Goal: Task Accomplishment & Management: Complete application form

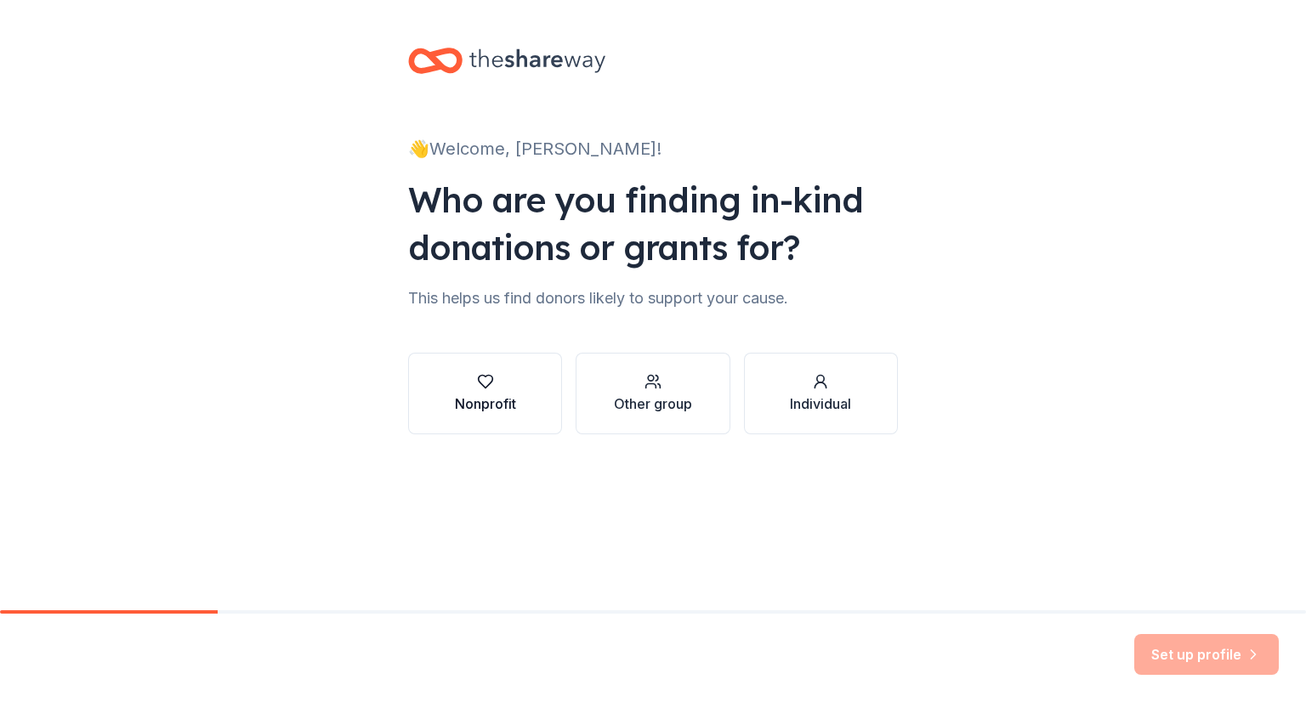
click at [486, 399] on div "Nonprofit" at bounding box center [485, 404] width 61 height 20
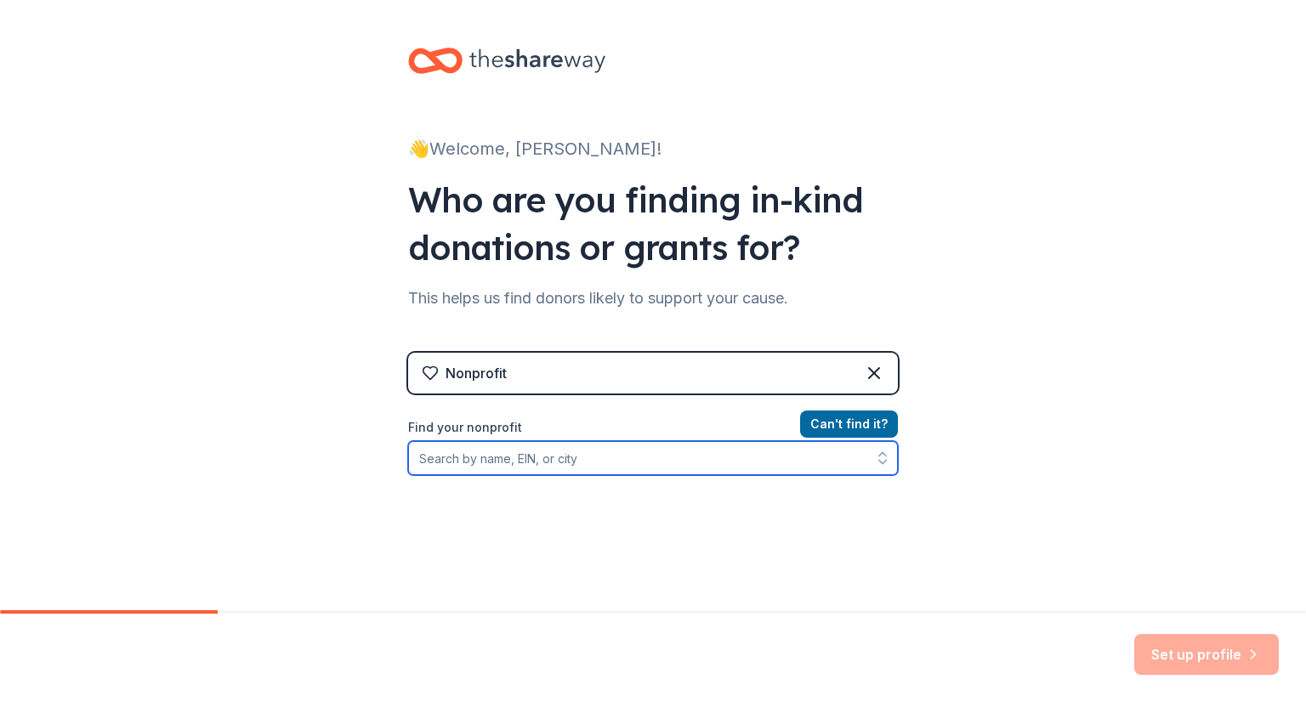
click at [560, 467] on input "Find your nonprofit" at bounding box center [653, 458] width 490 height 34
paste input "[US_EMPLOYER_IDENTIFICATION_NUMBER]"
type input "[US_EMPLOYER_IDENTIFICATION_NUMBER]"
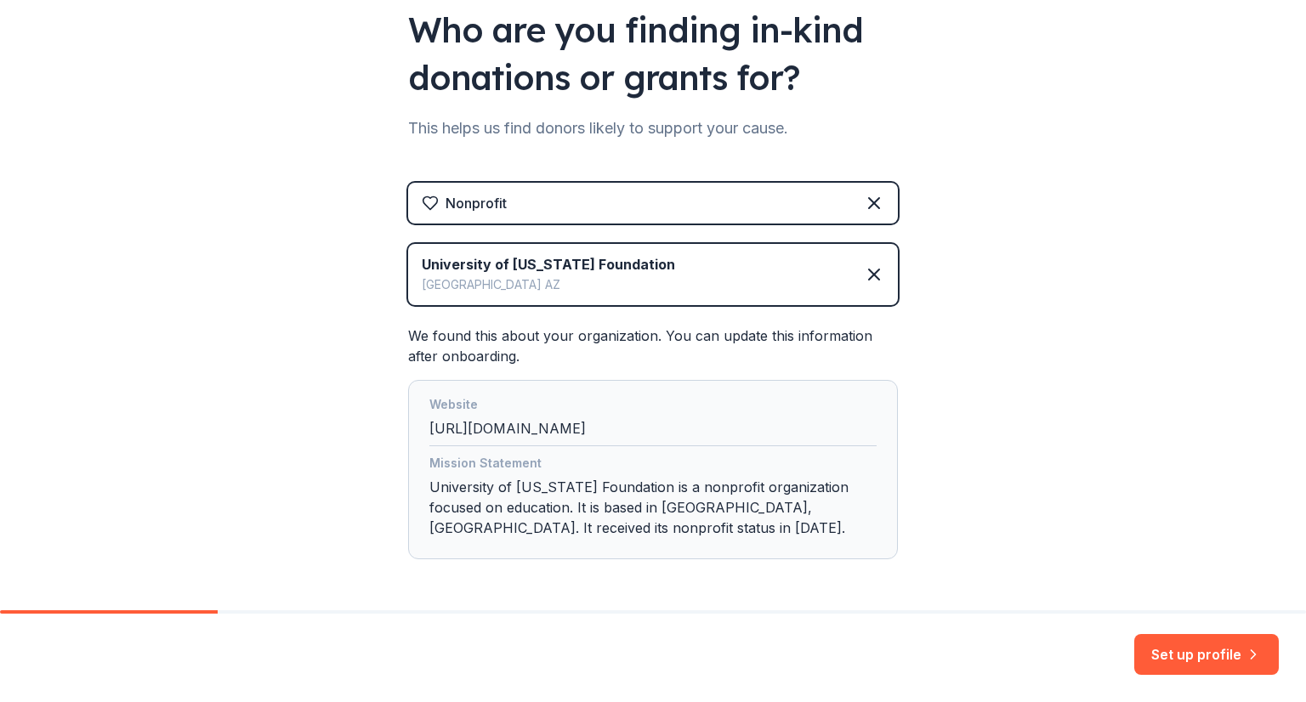
scroll to position [235, 0]
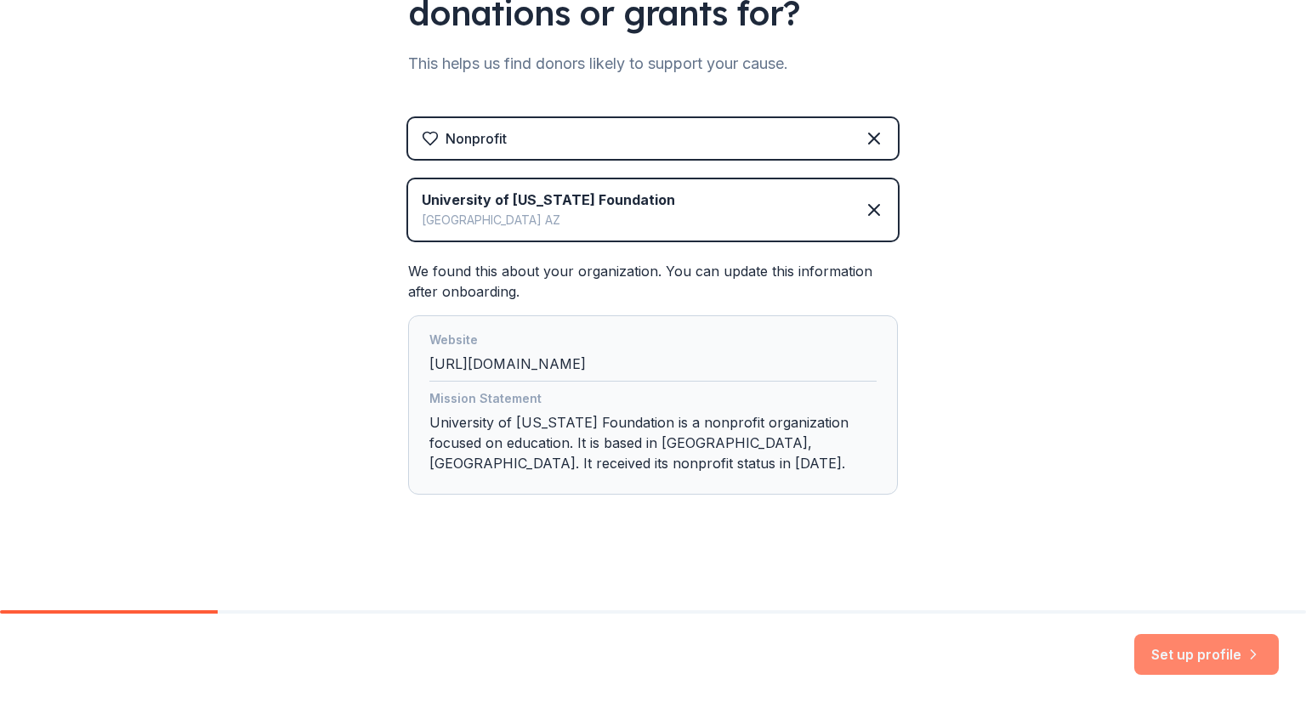
click at [1217, 659] on button "Set up profile" at bounding box center [1206, 654] width 145 height 41
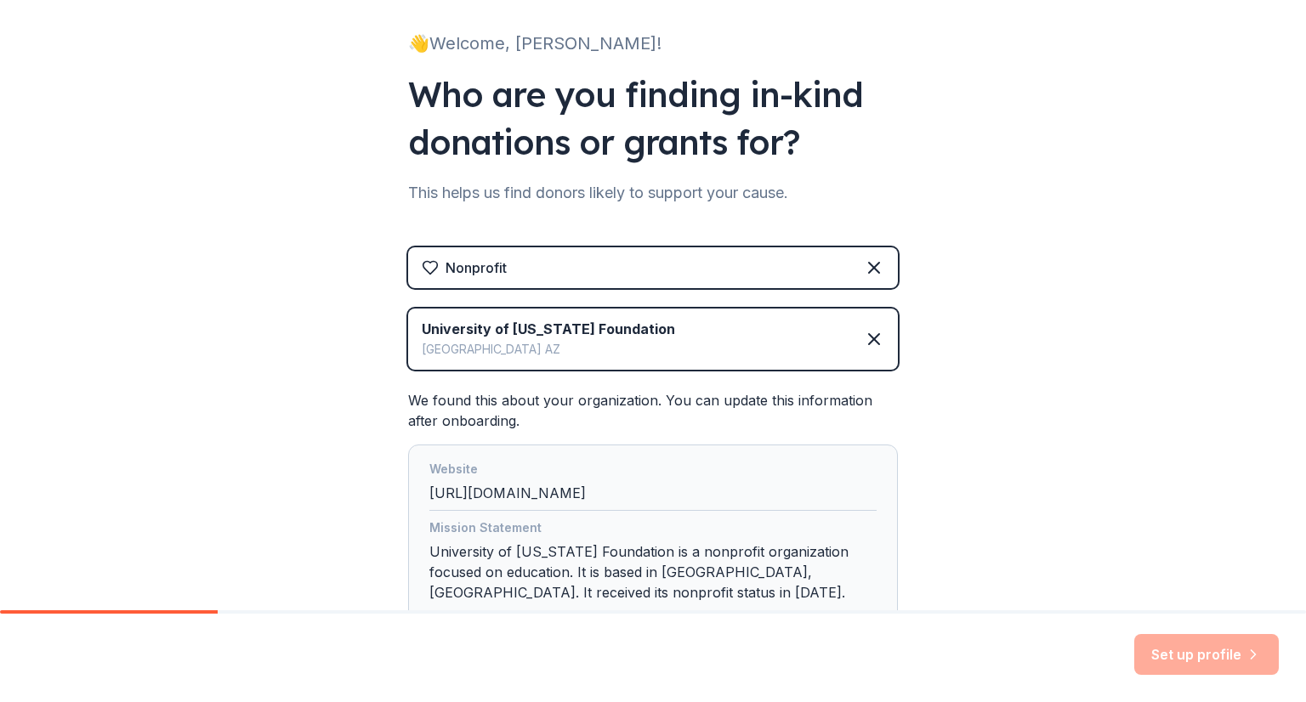
scroll to position [0, 0]
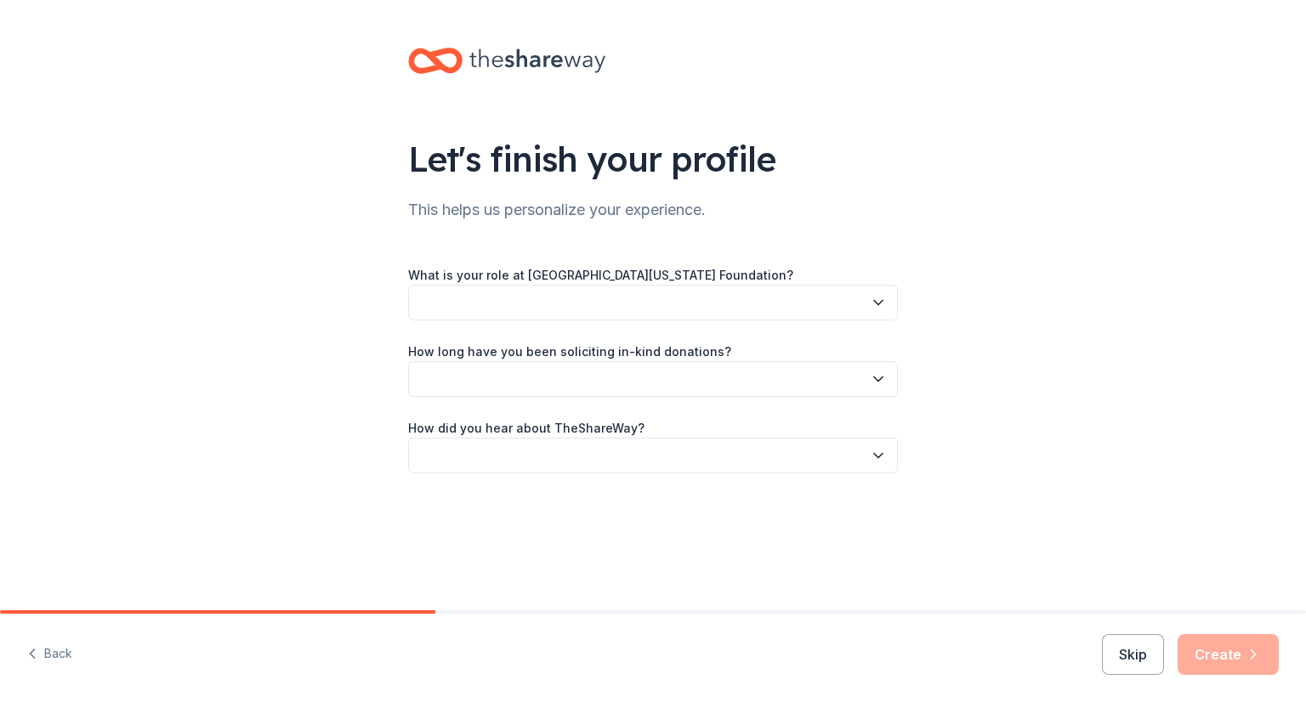
click at [563, 294] on button "button" at bounding box center [653, 303] width 490 height 36
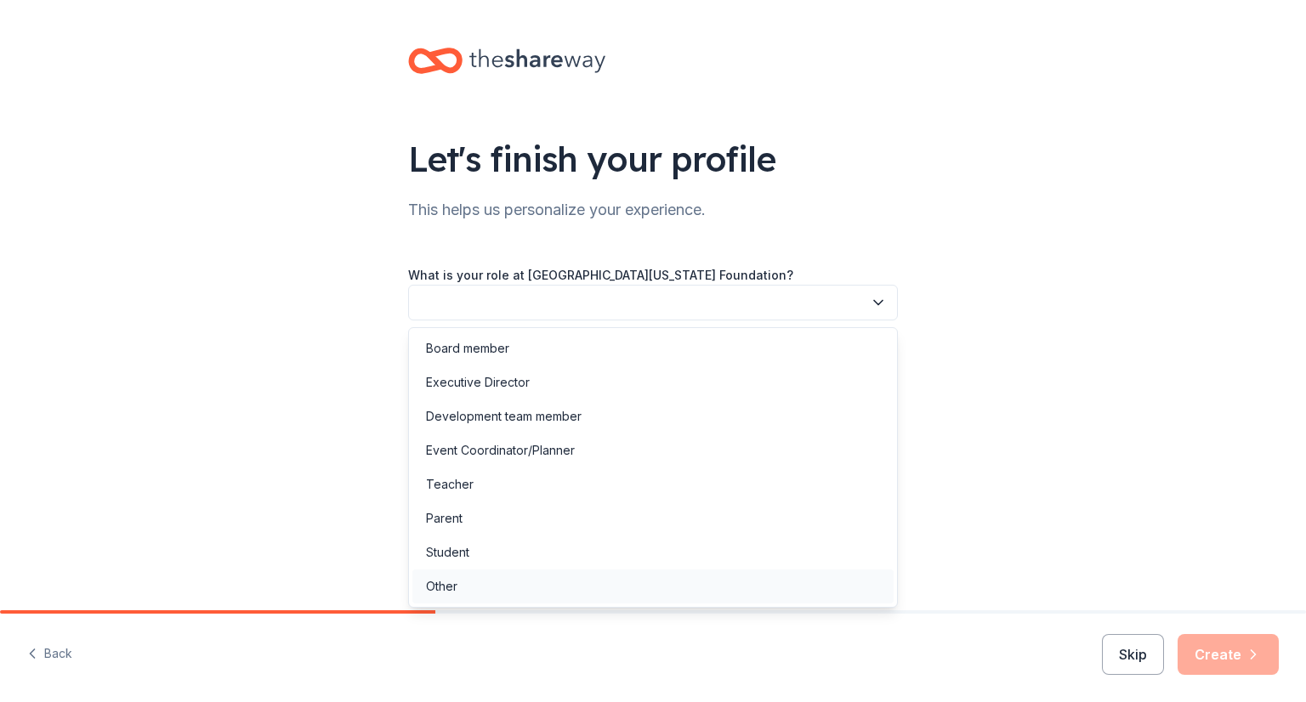
click at [499, 582] on div "Other" at bounding box center [652, 587] width 481 height 34
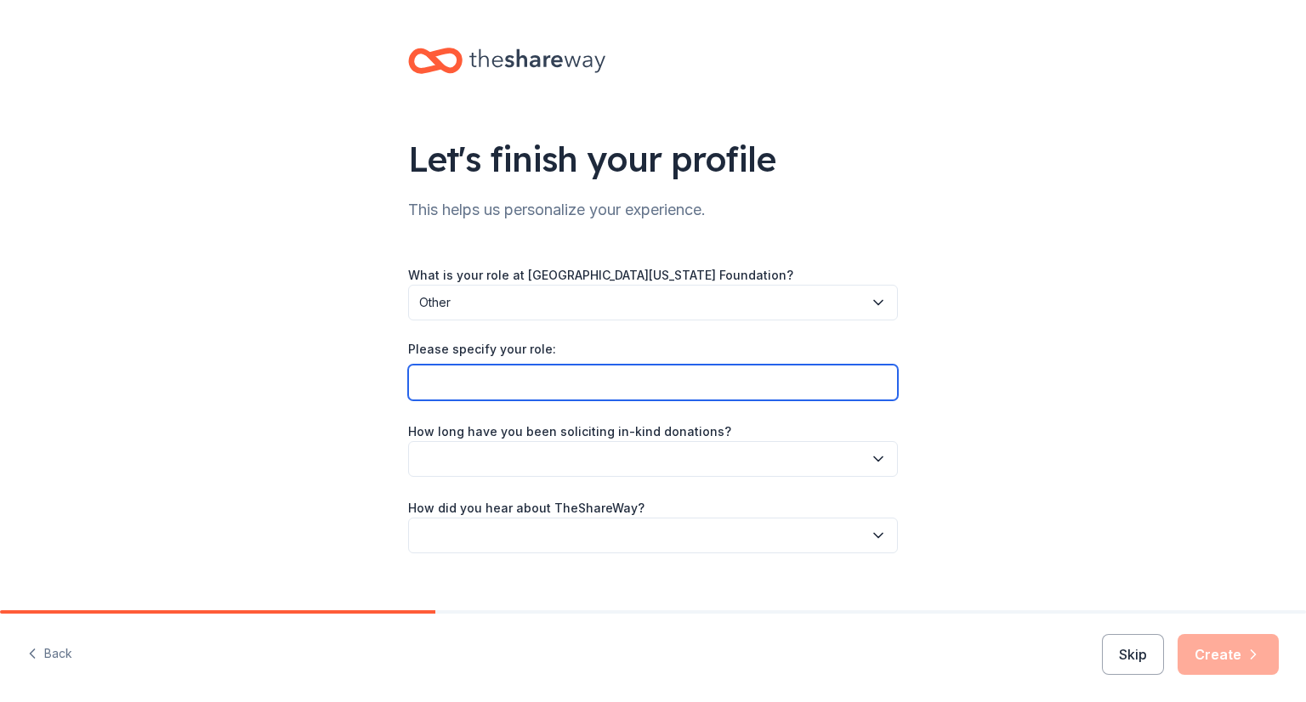
click at [554, 383] on input "Please specify your role:" at bounding box center [653, 383] width 490 height 36
paste input "Gold Humanism Honor Society University of Arizona College of Medicine - Tucson …"
type input "Volunteer Gold Humanism Honor Society University of Arizona College of Medicine…"
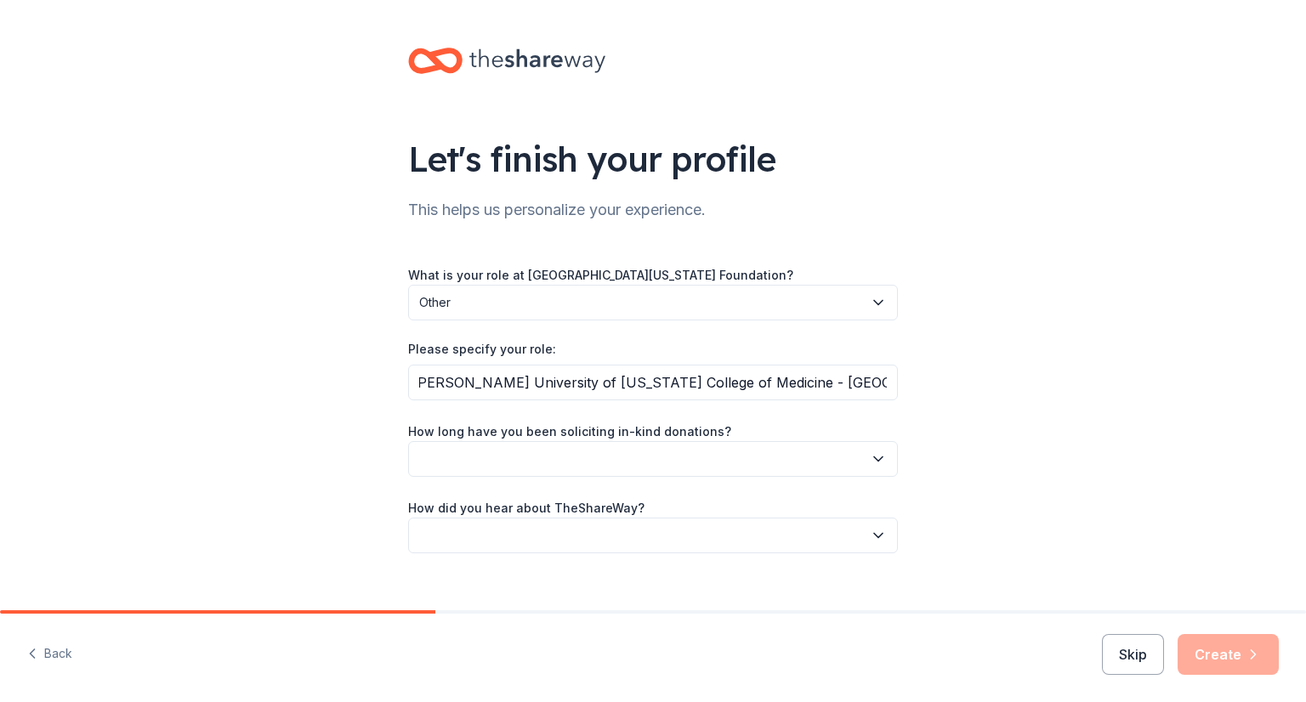
click at [531, 455] on button "button" at bounding box center [653, 459] width 490 height 36
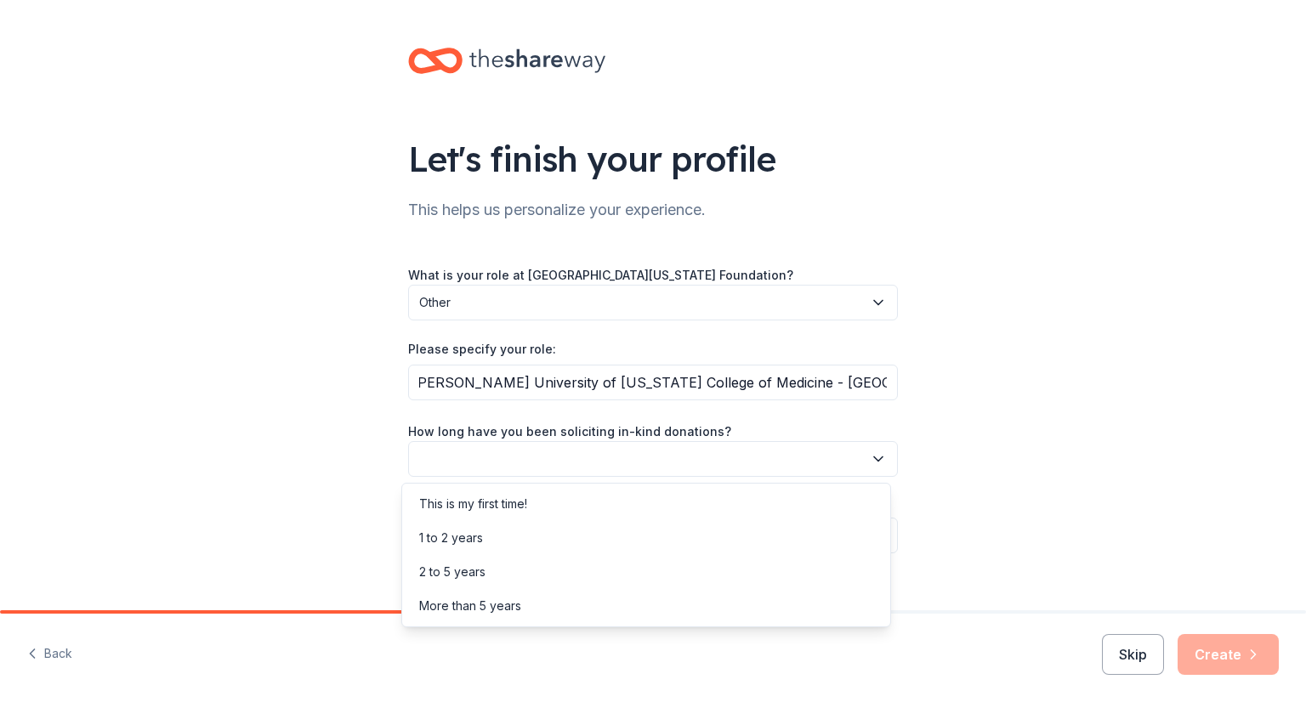
scroll to position [0, 0]
click at [469, 541] on div "1 to 2 years" at bounding box center [451, 538] width 64 height 20
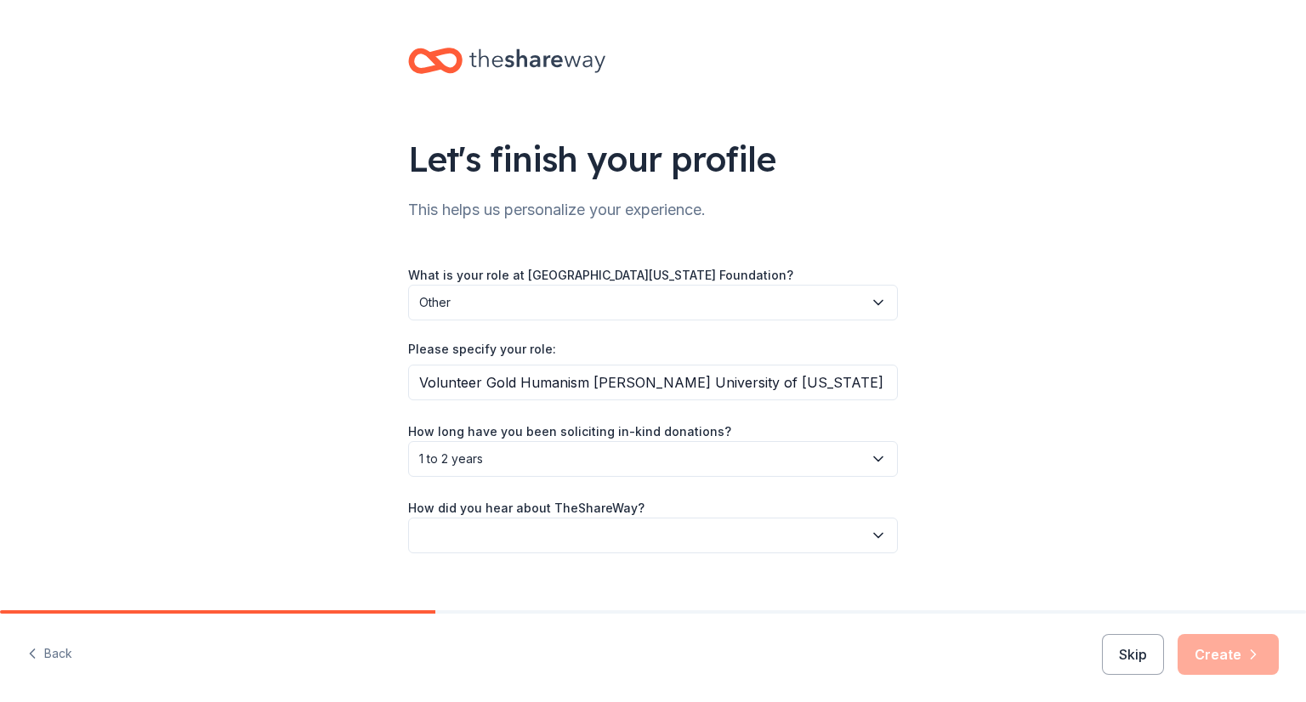
click at [569, 534] on button "button" at bounding box center [653, 536] width 490 height 36
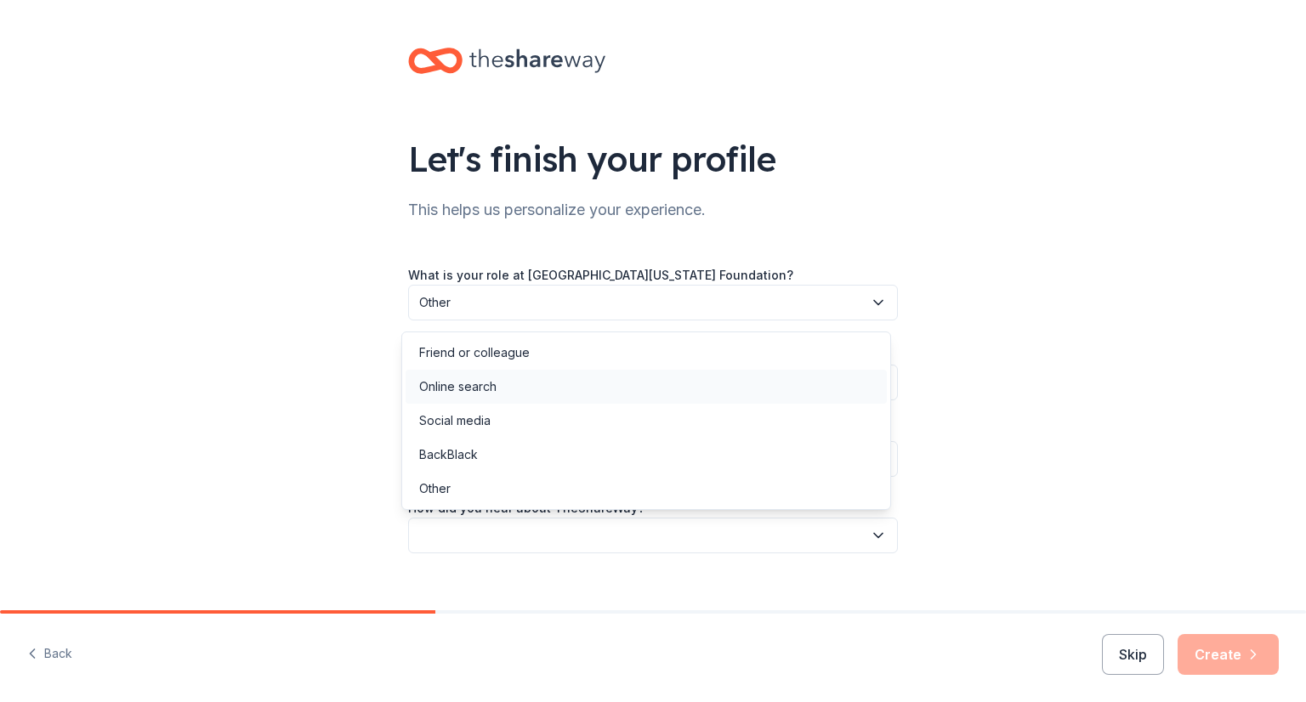
click at [497, 395] on div "Online search" at bounding box center [646, 387] width 481 height 34
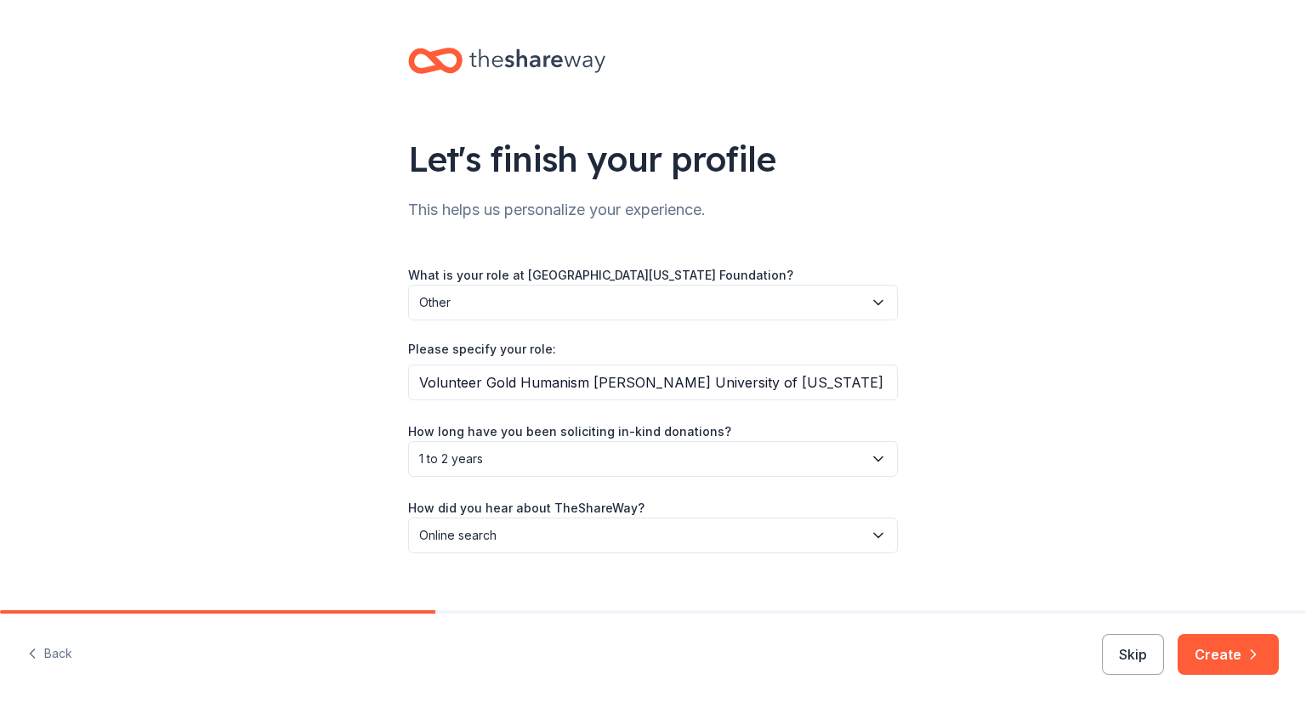
click at [1038, 393] on div "Let's finish your profile This helps us personalize your experience. What is yo…" at bounding box center [653, 317] width 1306 height 635
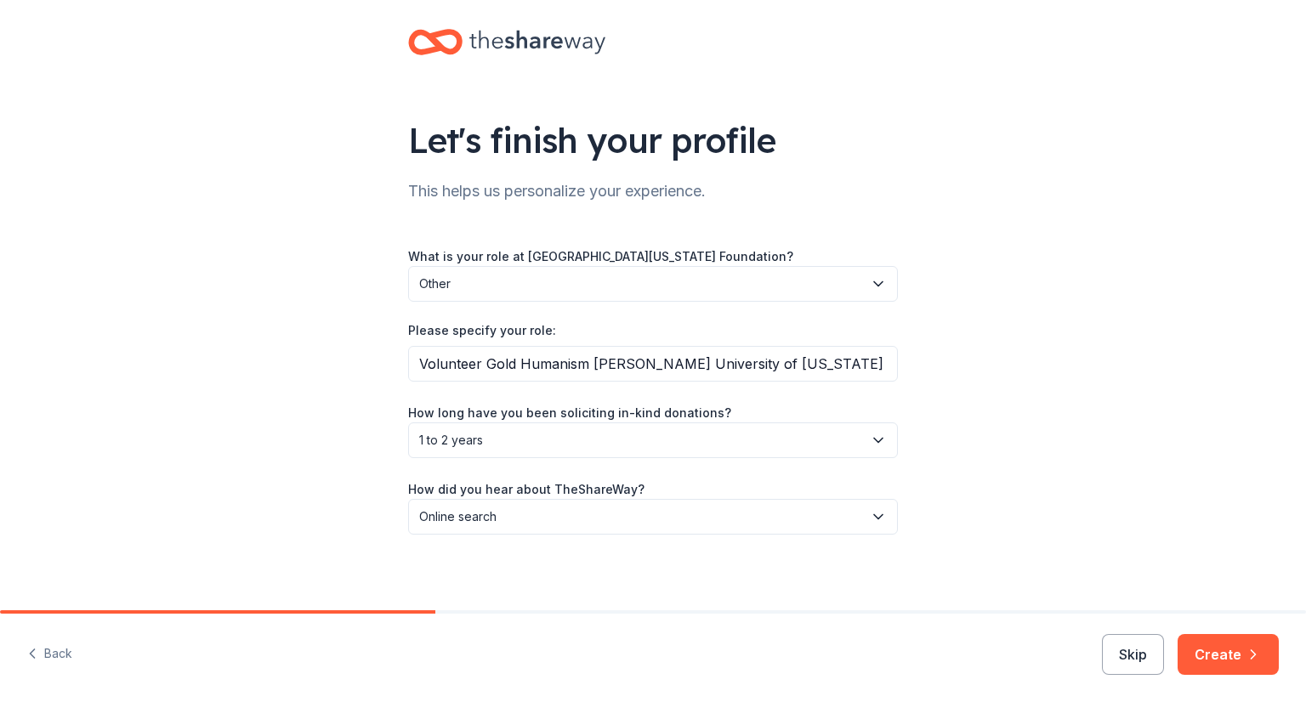
scroll to position [24, 0]
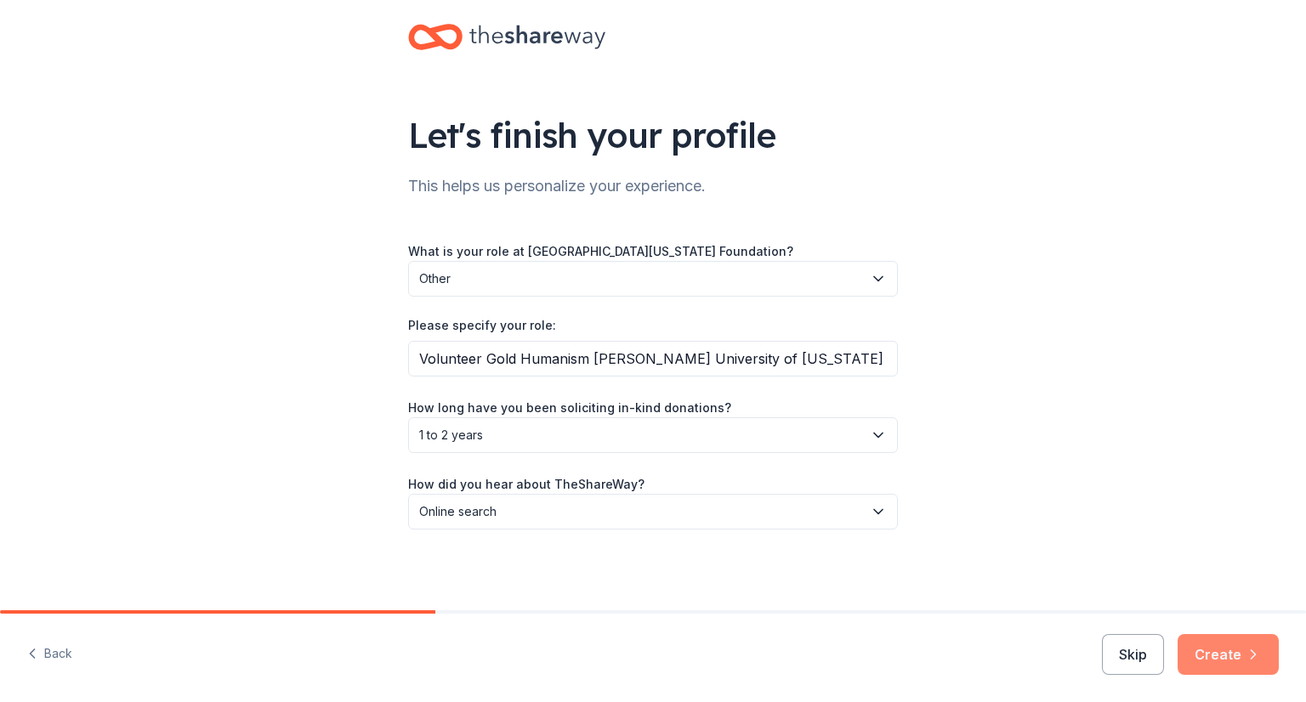
click at [1226, 653] on button "Create" at bounding box center [1228, 654] width 101 height 41
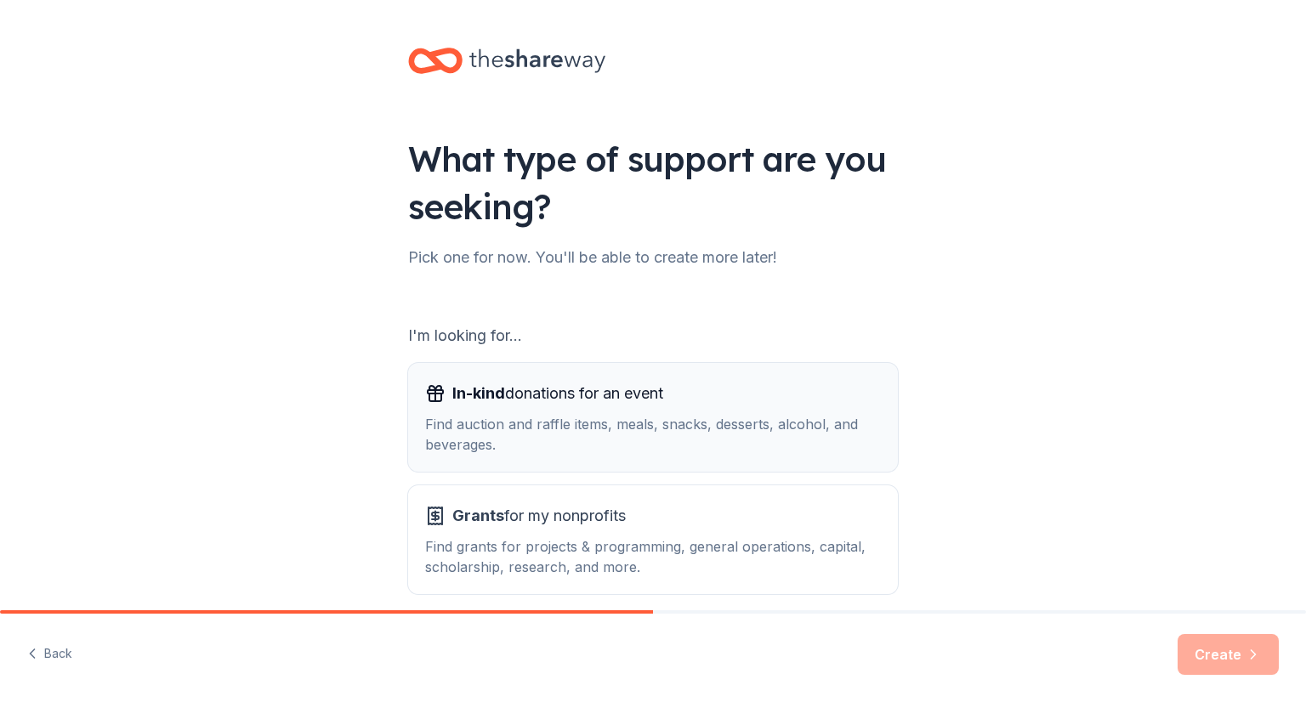
click at [588, 443] on div "Find auction and raffle items, meals, snacks, desserts, alcohol, and beverages." at bounding box center [653, 434] width 456 height 41
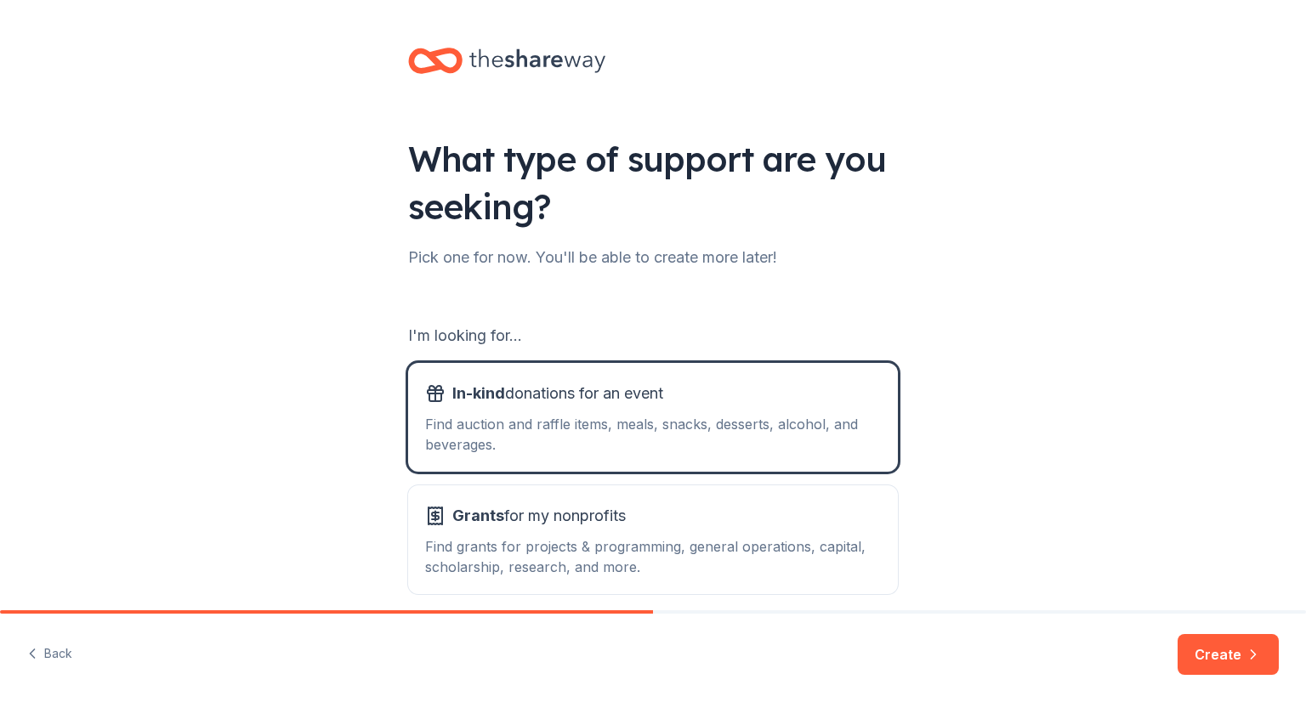
scroll to position [76, 0]
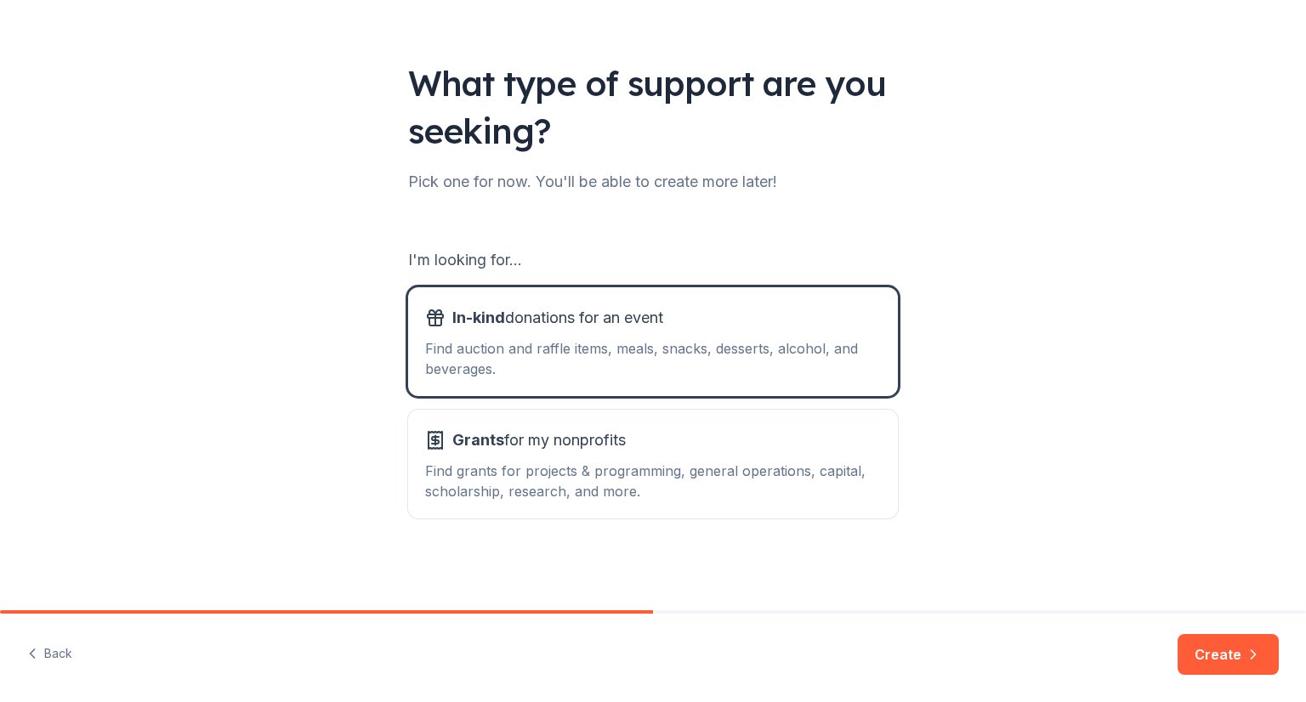
click at [1237, 647] on button "Create" at bounding box center [1228, 654] width 101 height 41
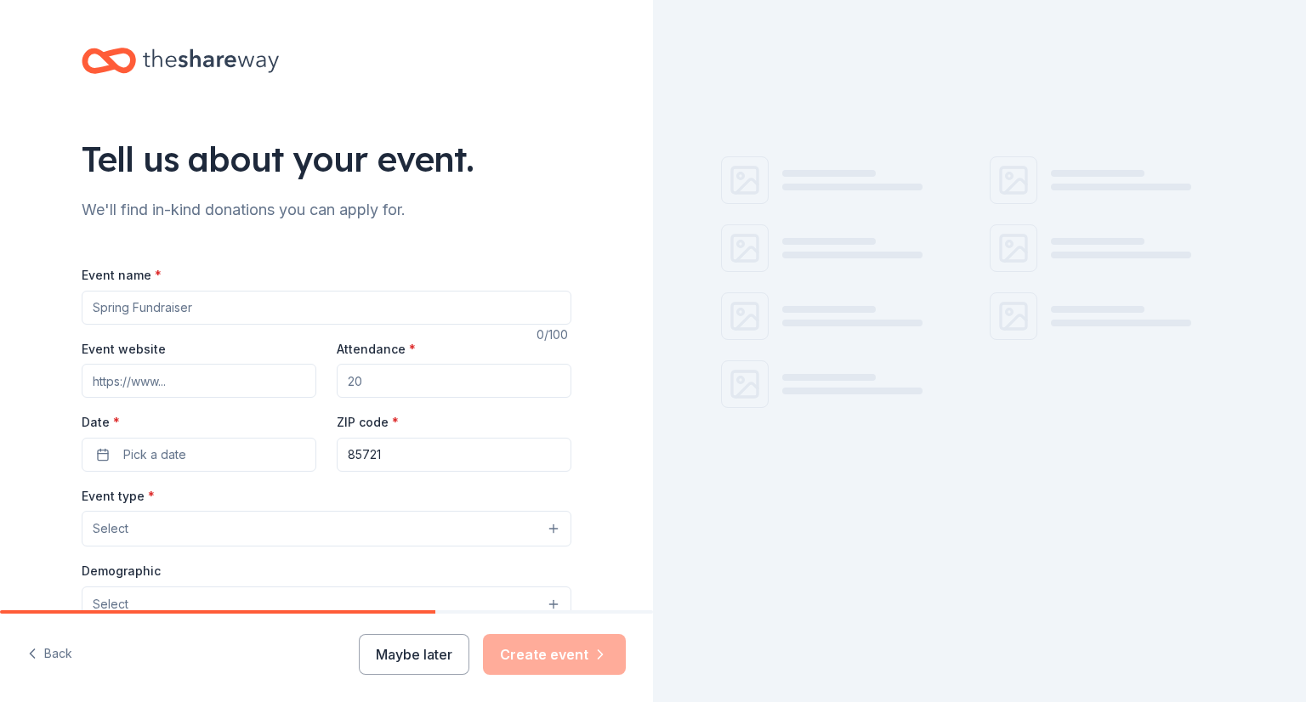
scroll to position [85, 0]
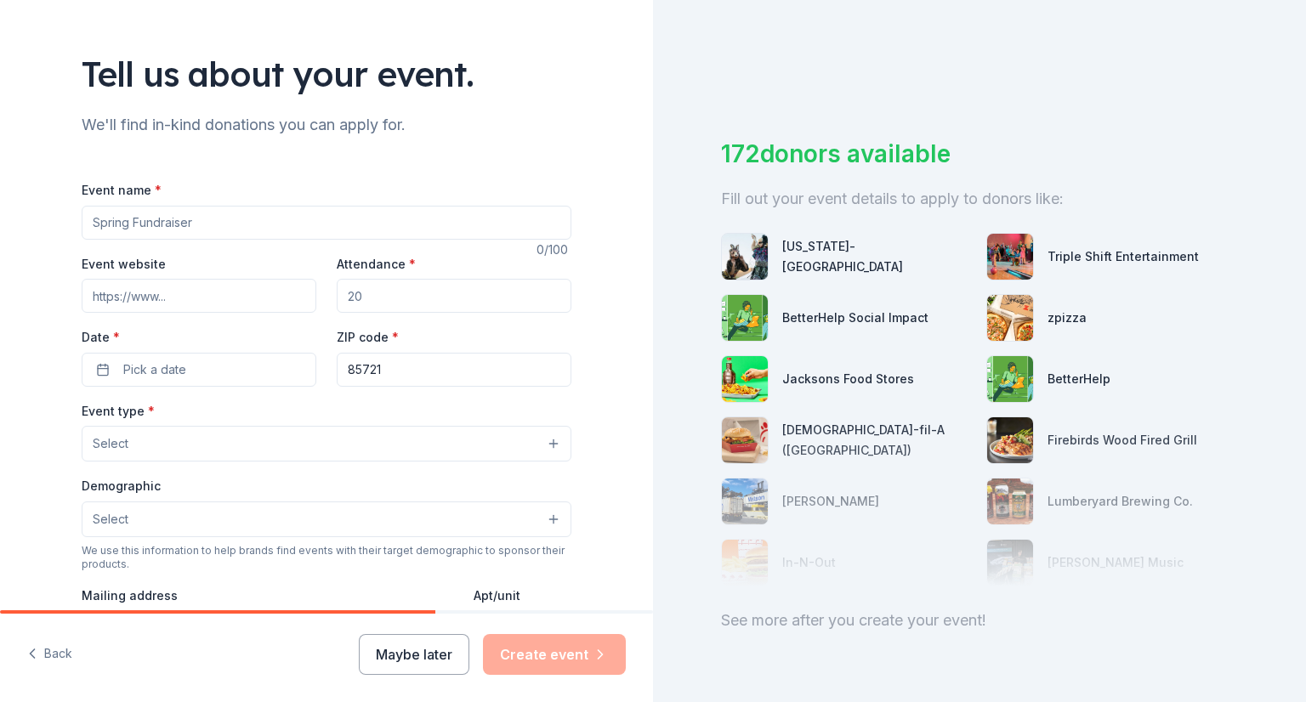
click at [195, 224] on input "Event name *" at bounding box center [327, 223] width 490 height 34
paste input "Games for Gold"
type input "Games for Gold"
click at [184, 300] on input "Event website" at bounding box center [199, 296] width 235 height 34
click at [384, 300] on input "Attendance *" at bounding box center [454, 296] width 235 height 34
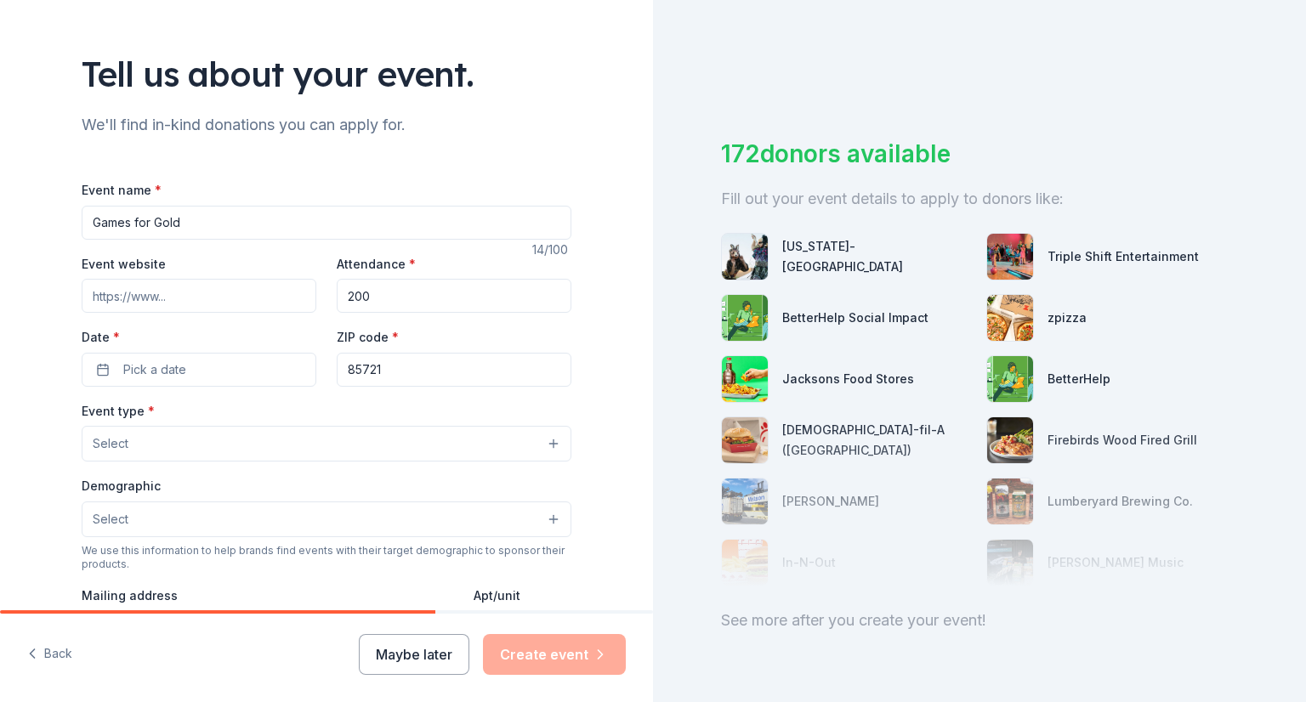
type input "200"
click at [234, 349] on div "Date * Pick a date" at bounding box center [199, 356] width 235 height 60
click at [225, 368] on button "Pick a date" at bounding box center [199, 370] width 235 height 34
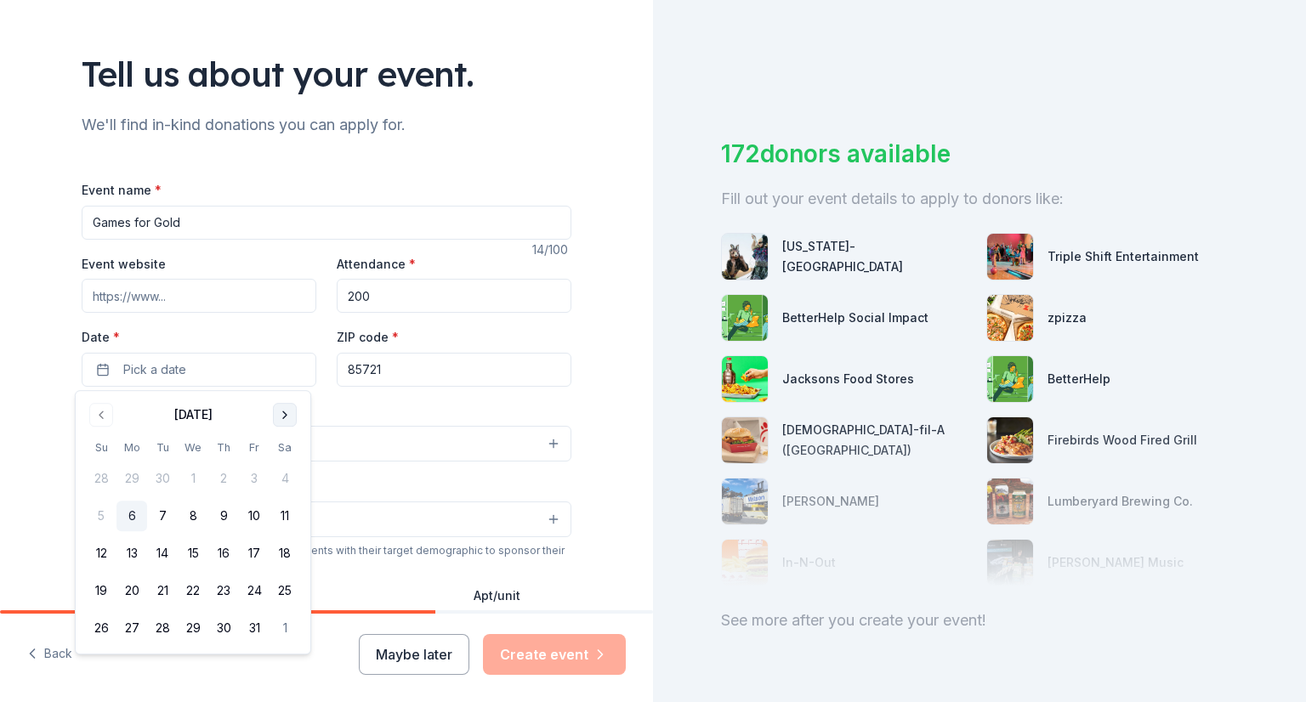
click at [286, 419] on button "Go to next month" at bounding box center [285, 415] width 24 height 24
click at [220, 554] on button "13" at bounding box center [223, 553] width 31 height 31
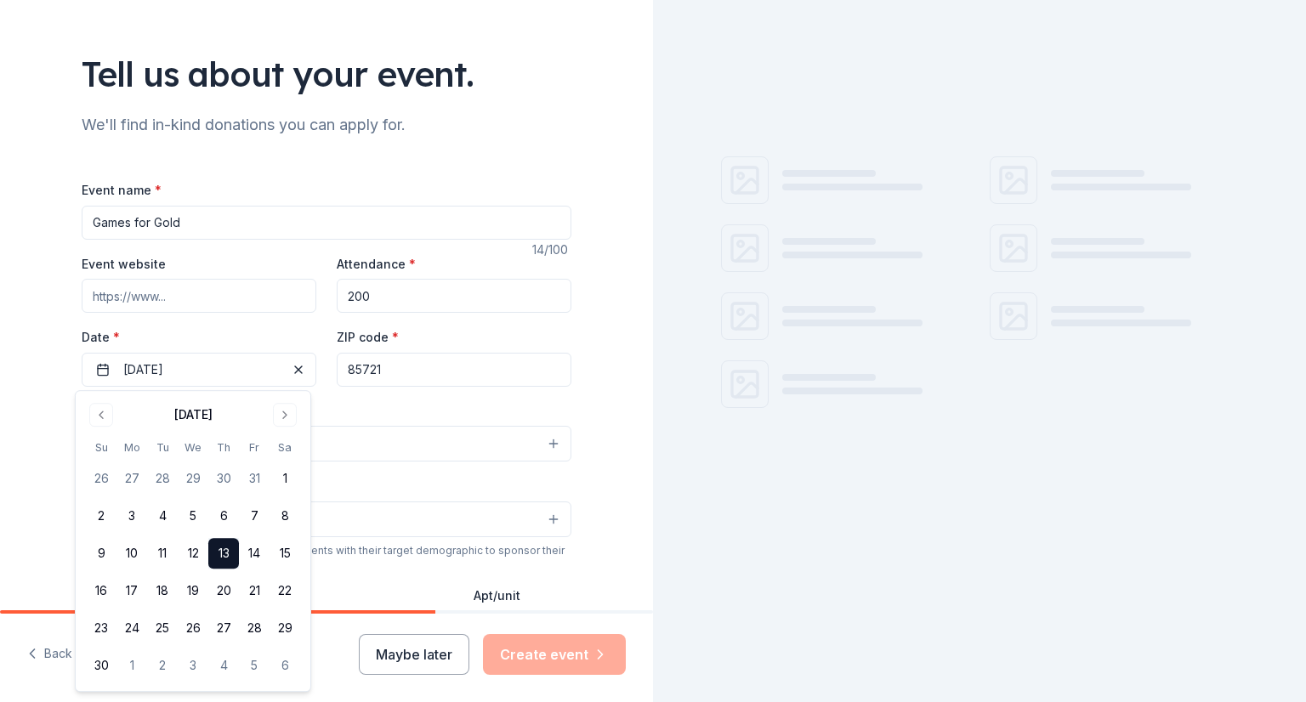
click at [406, 388] on div "Event name * Games for Gold 14 /100 Event website Attendance * 200 Date * 11/13…" at bounding box center [327, 572] width 490 height 786
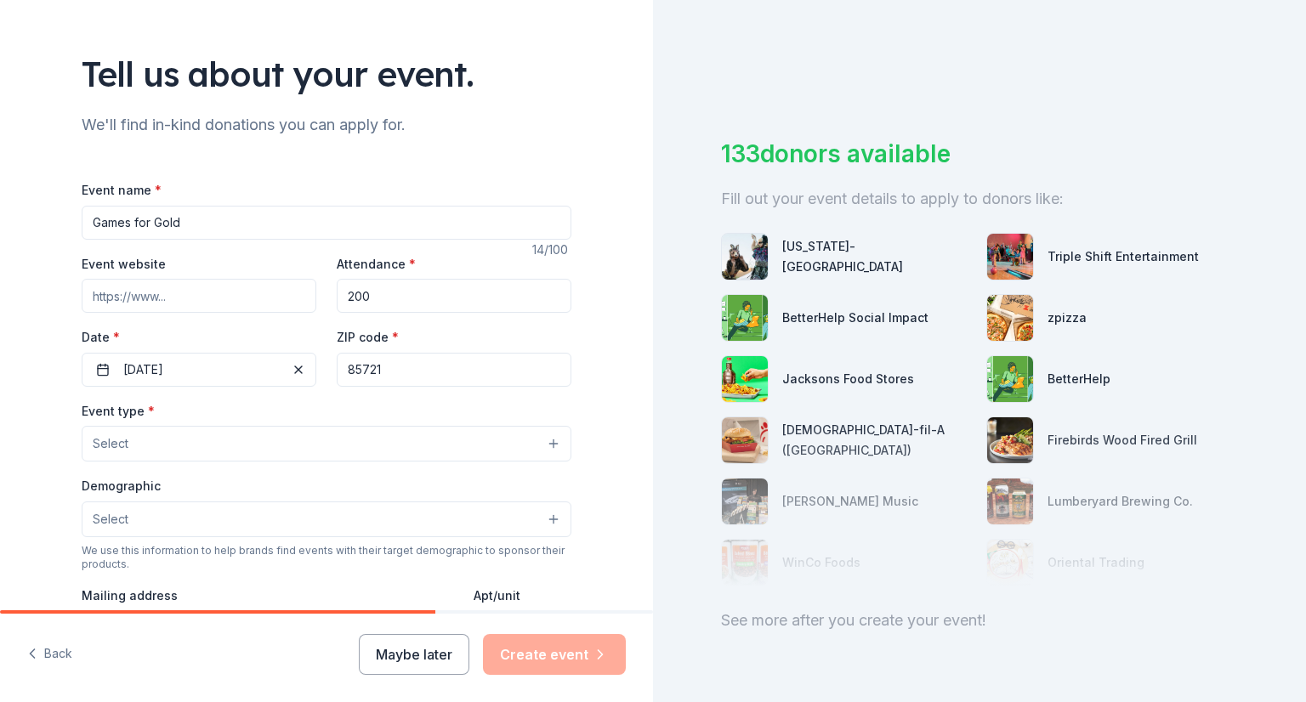
click at [385, 372] on input "85721" at bounding box center [454, 370] width 235 height 34
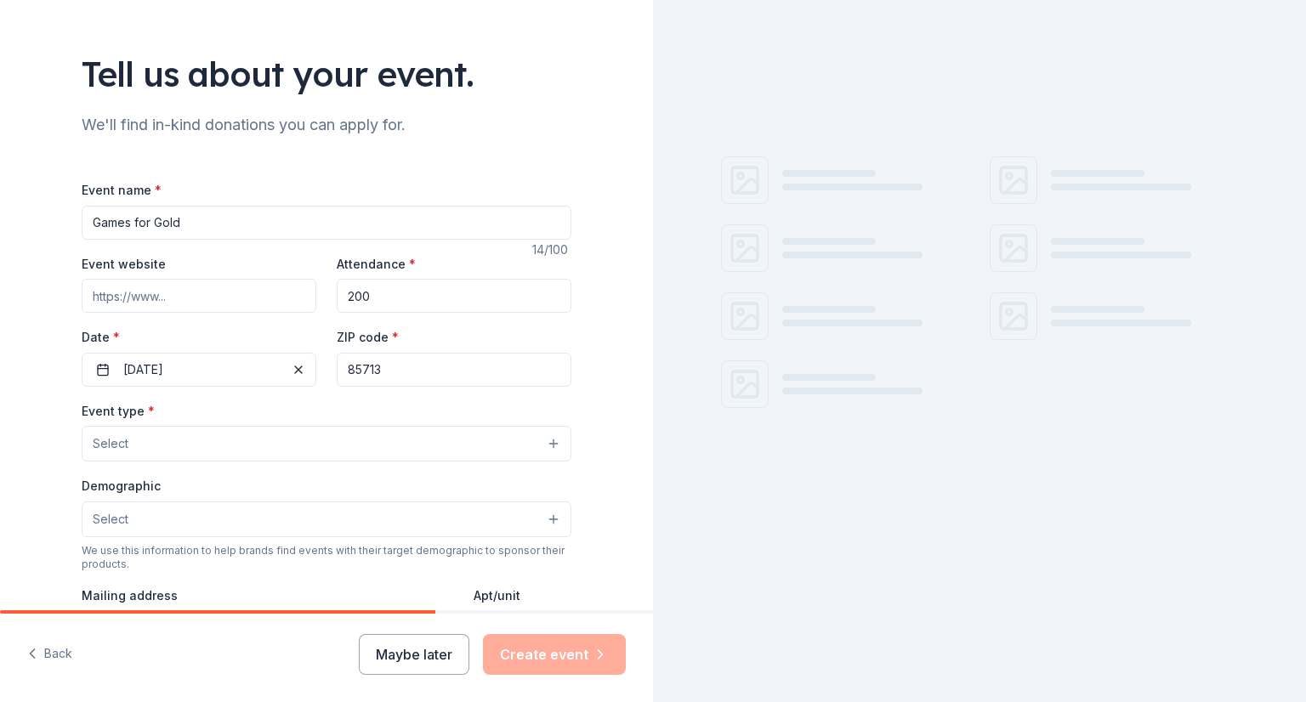
type input "85713"
click at [269, 463] on div "Event type * Select Demographic Select We use this information to help brands f…" at bounding box center [327, 579] width 490 height 358
click at [275, 446] on button "Select" at bounding box center [327, 444] width 490 height 36
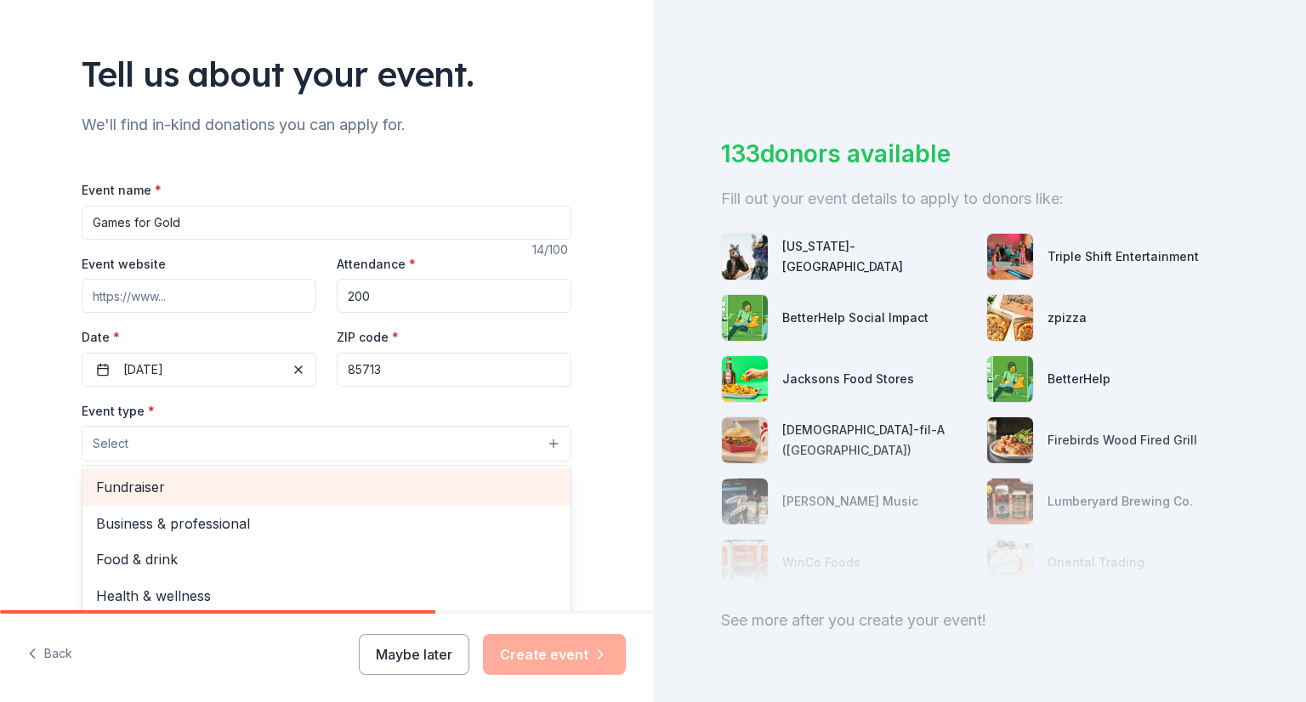
click at [269, 487] on span "Fundraiser" at bounding box center [326, 487] width 461 height 22
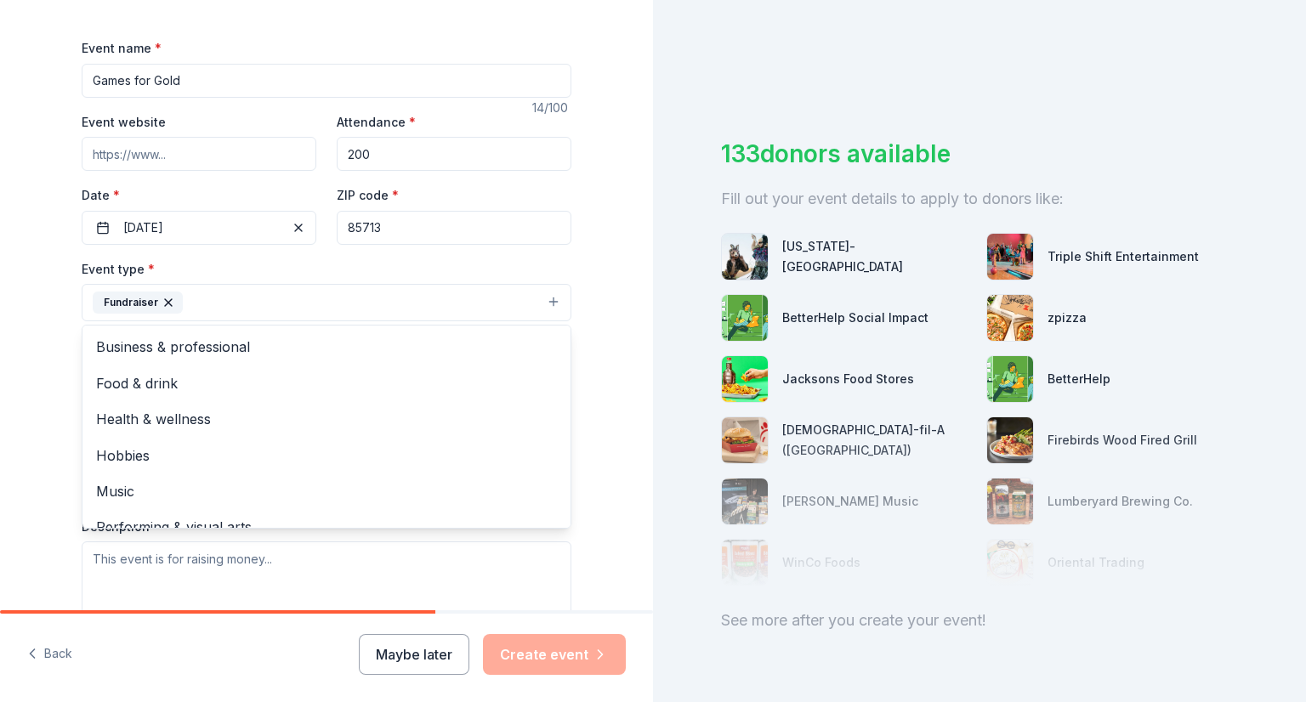
scroll to position [255, 0]
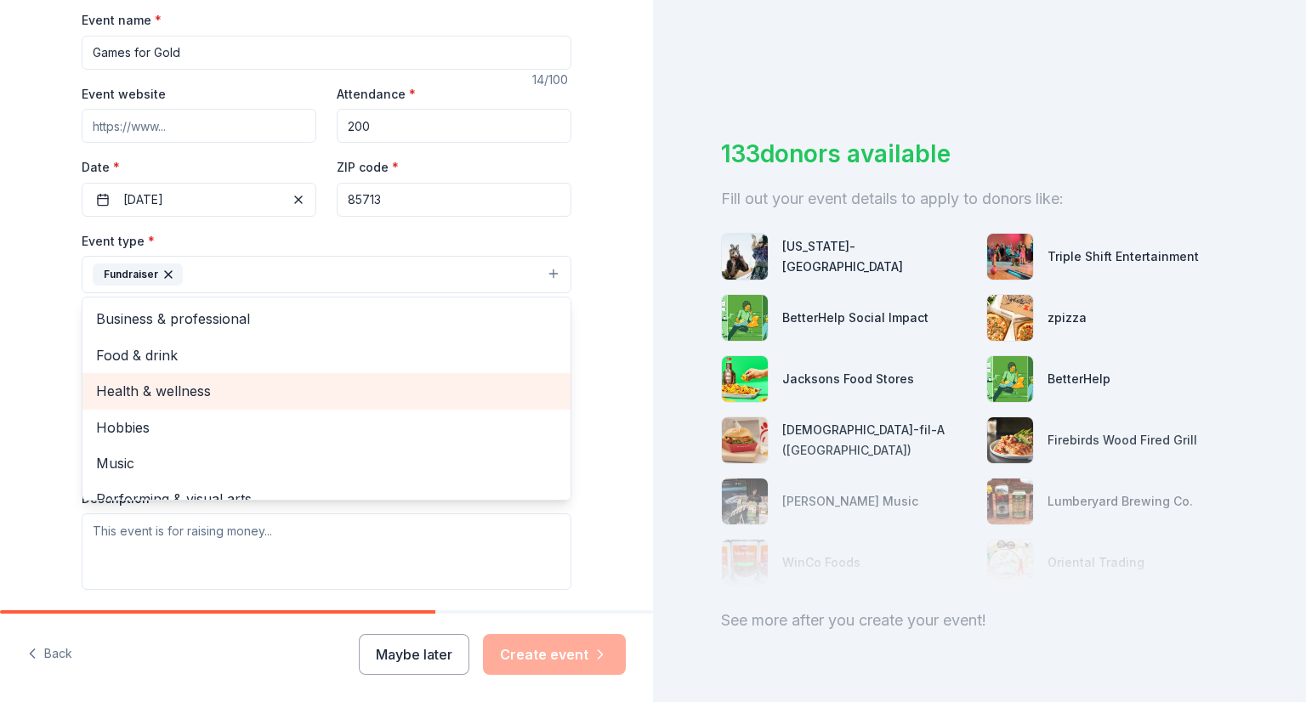
click at [156, 391] on span "Health & wellness" at bounding box center [326, 391] width 461 height 22
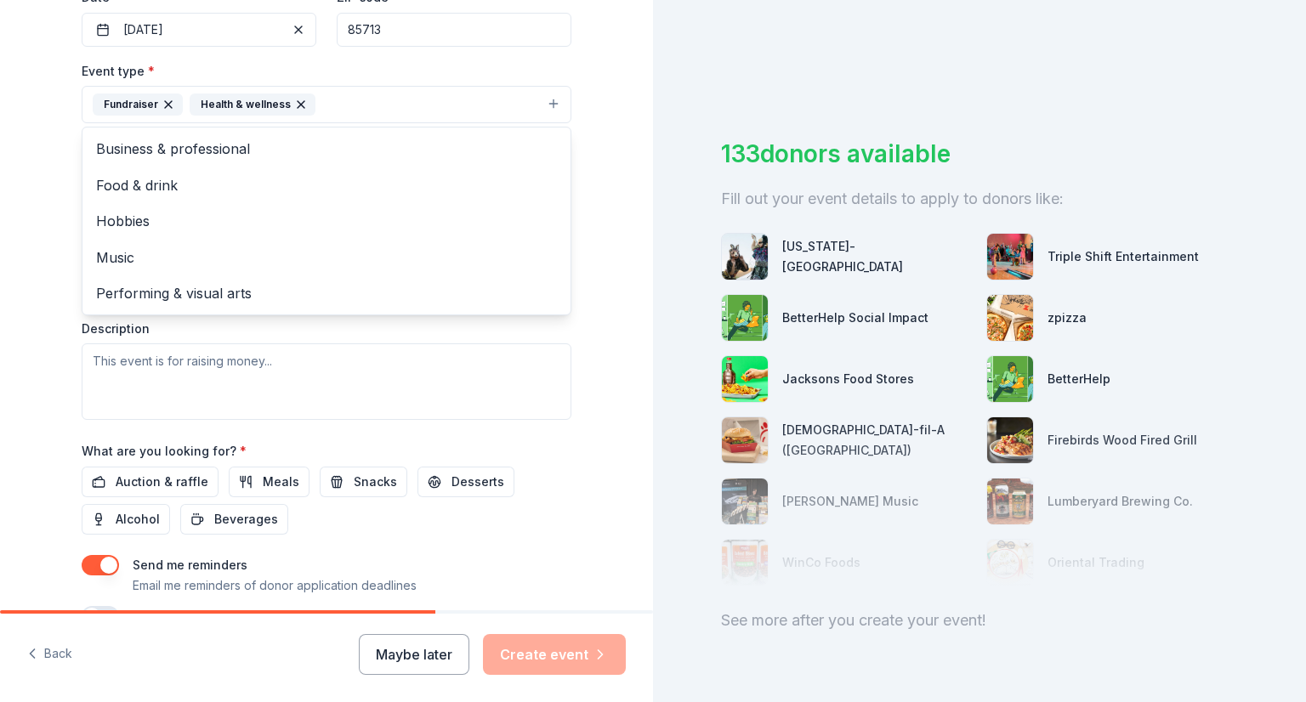
click at [41, 253] on div "Tell us about your event. We'll find in-kind donations you can apply for. Event…" at bounding box center [326, 141] width 653 height 1133
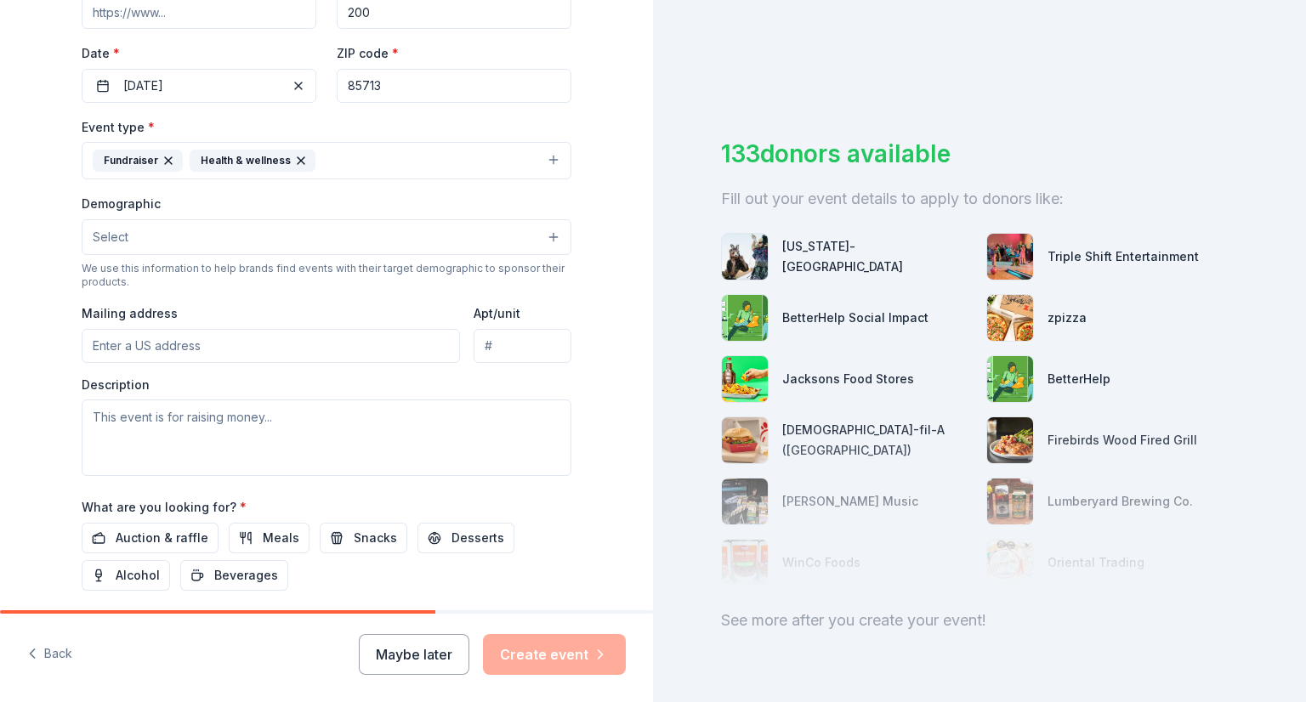
scroll to position [340, 0]
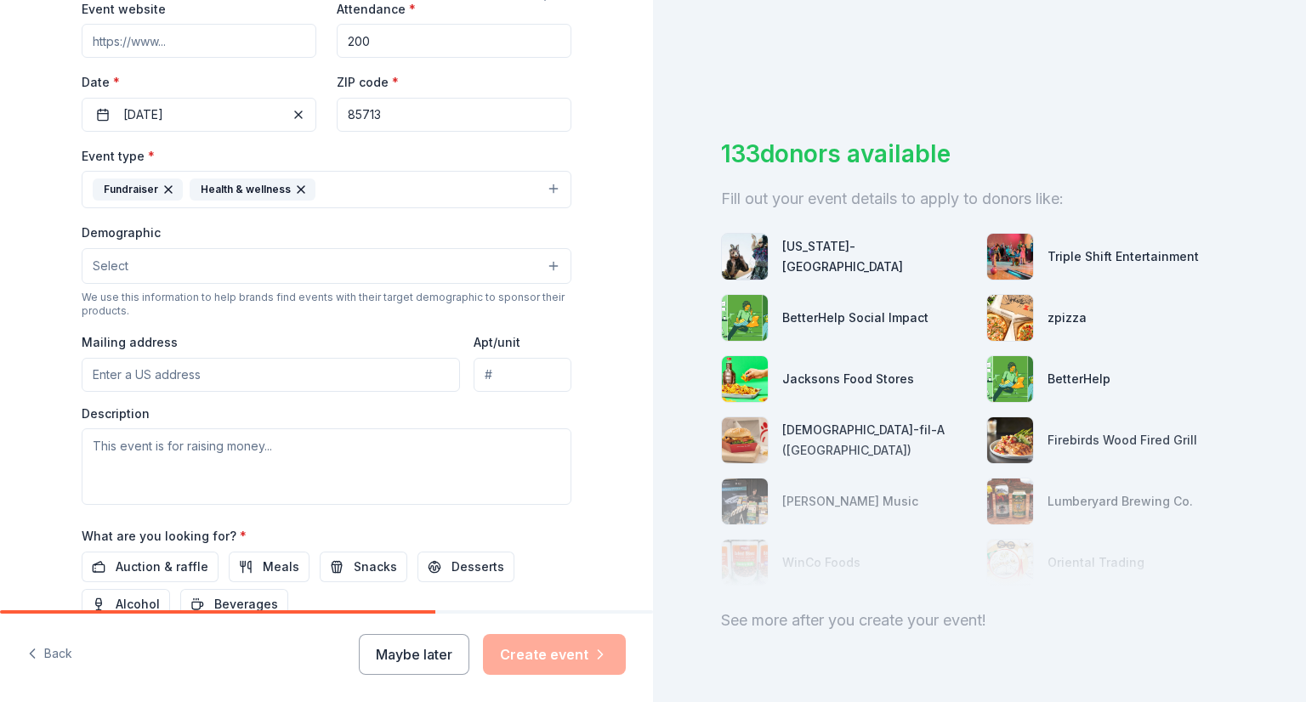
click at [190, 265] on button "Select" at bounding box center [327, 266] width 490 height 36
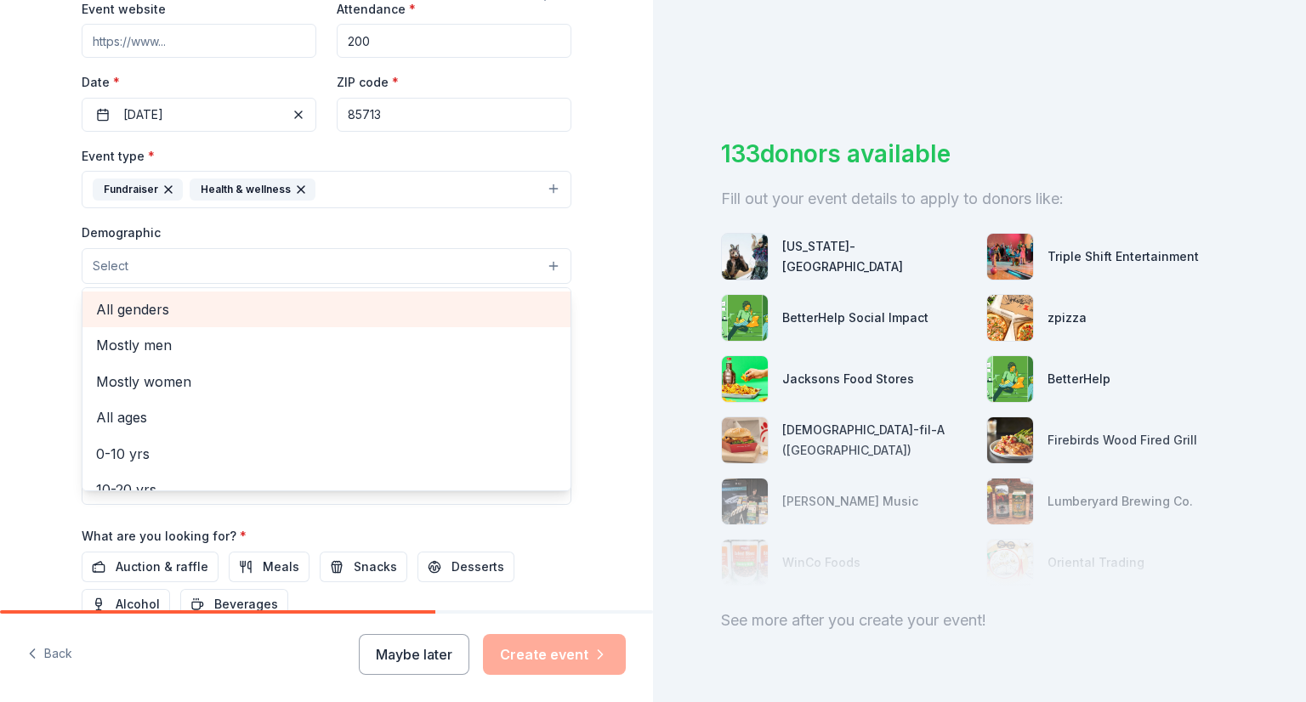
click at [233, 303] on span "All genders" at bounding box center [326, 309] width 461 height 22
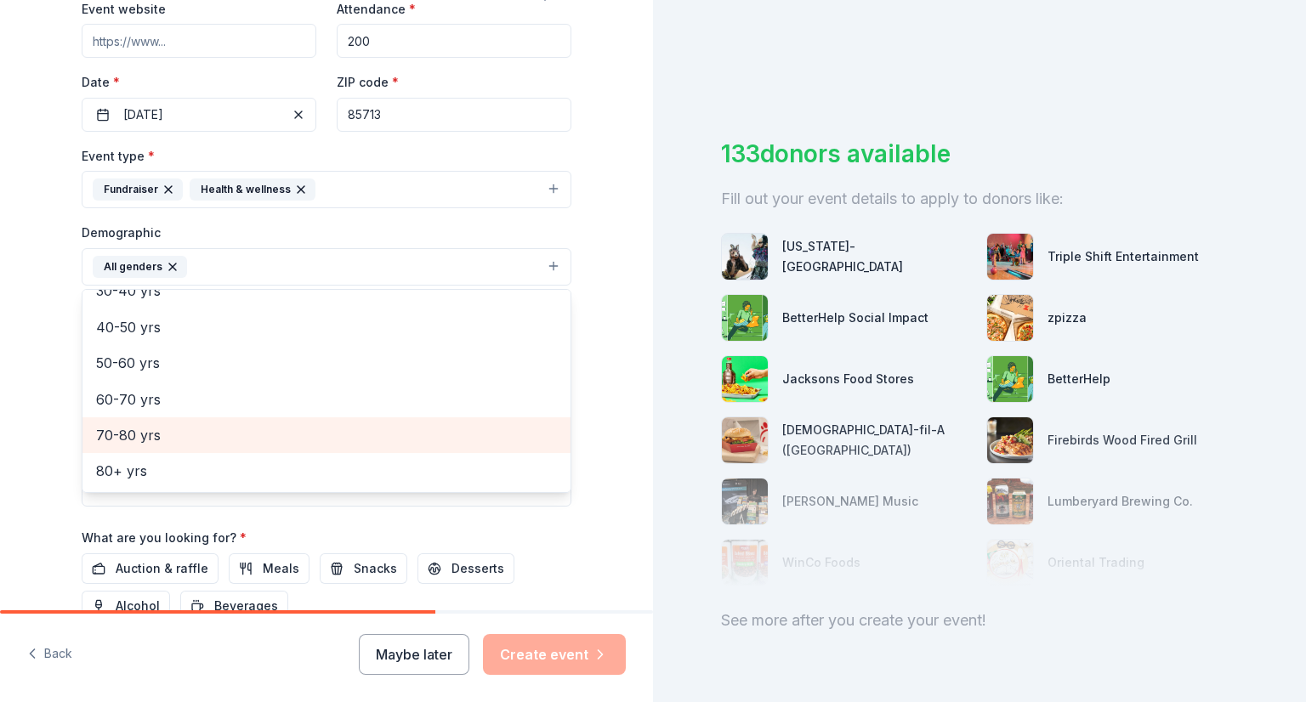
scroll to position [0, 0]
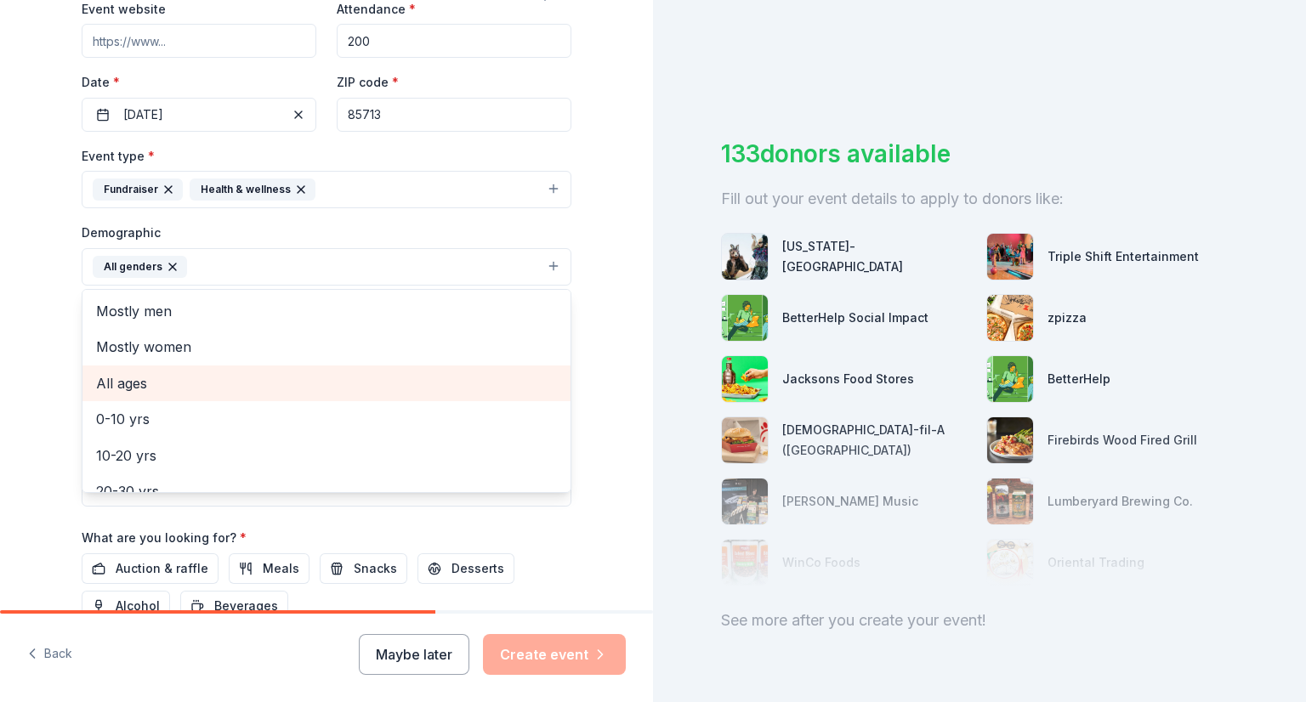
click at [183, 381] on span "All ages" at bounding box center [326, 383] width 461 height 22
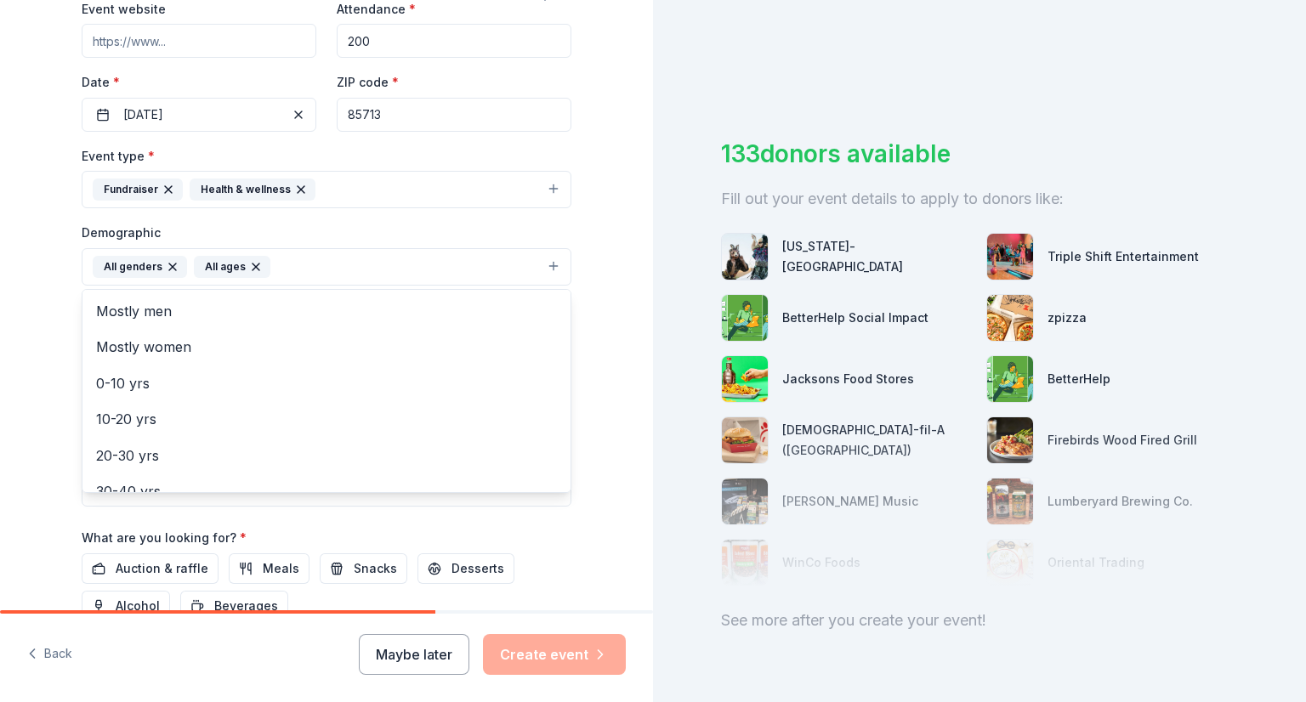
click at [55, 345] on div "Tell us about your event. We'll find in-kind donations you can apply for. Event…" at bounding box center [326, 227] width 544 height 1135
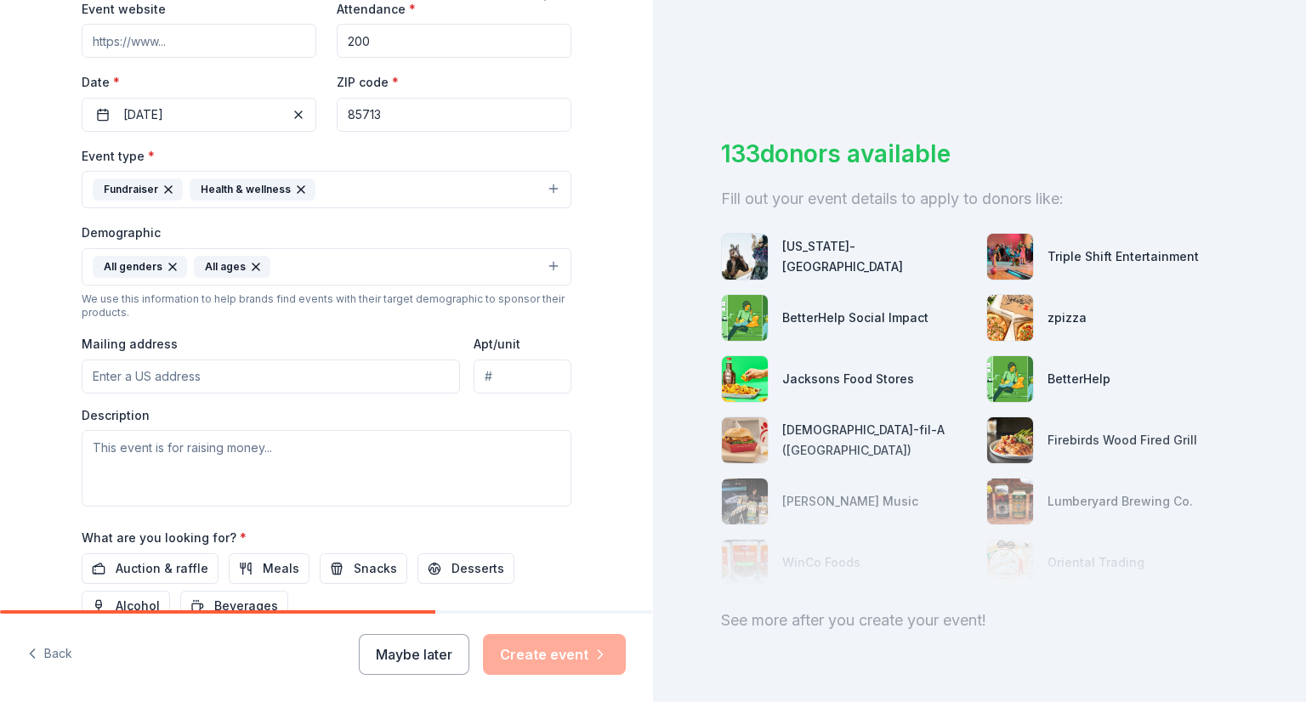
scroll to position [425, 0]
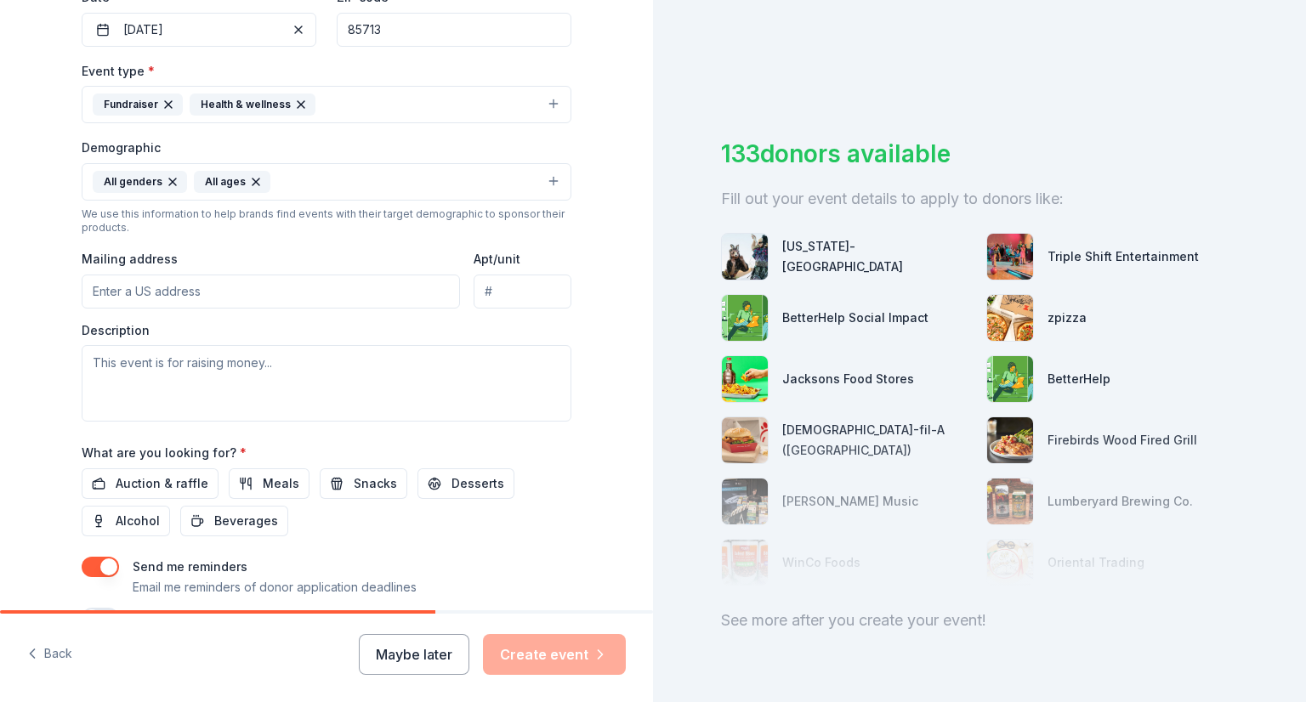
click at [232, 290] on input "Mailing address" at bounding box center [271, 292] width 378 height 34
type input "1812 N Baxter Dr"
click at [270, 364] on textarea at bounding box center [327, 383] width 490 height 77
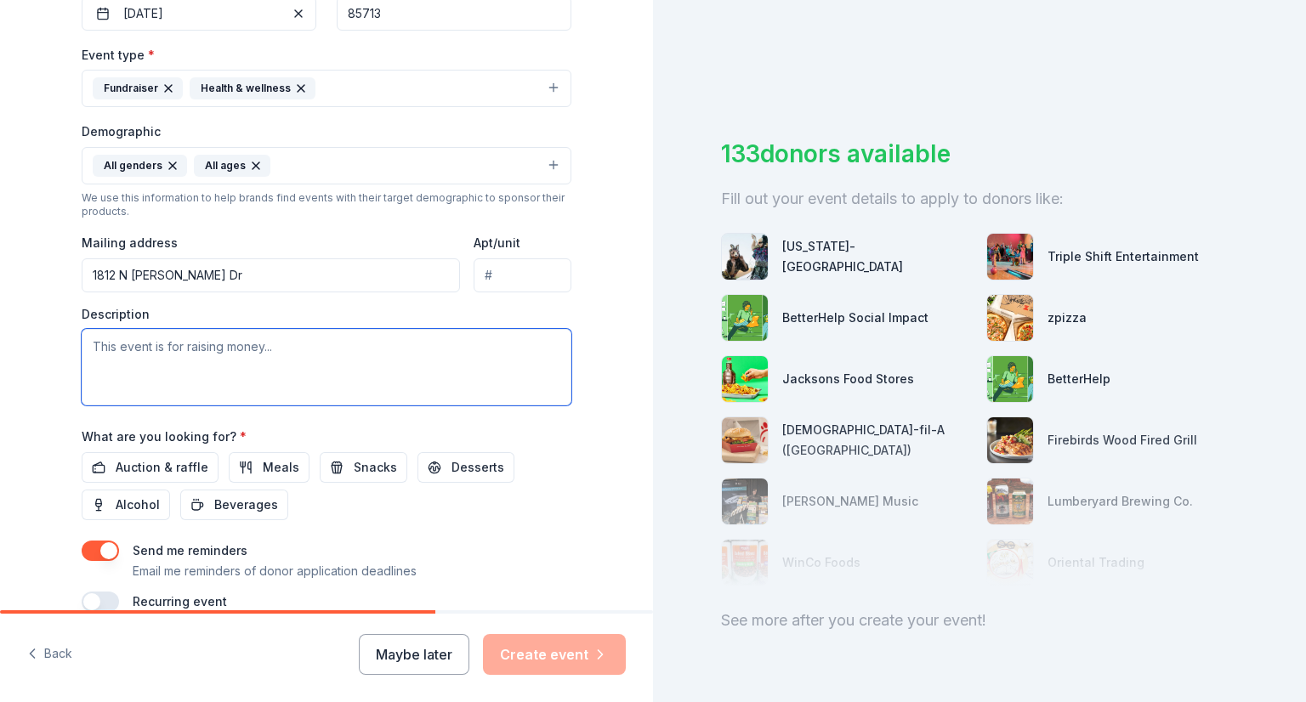
scroll to position [354, 0]
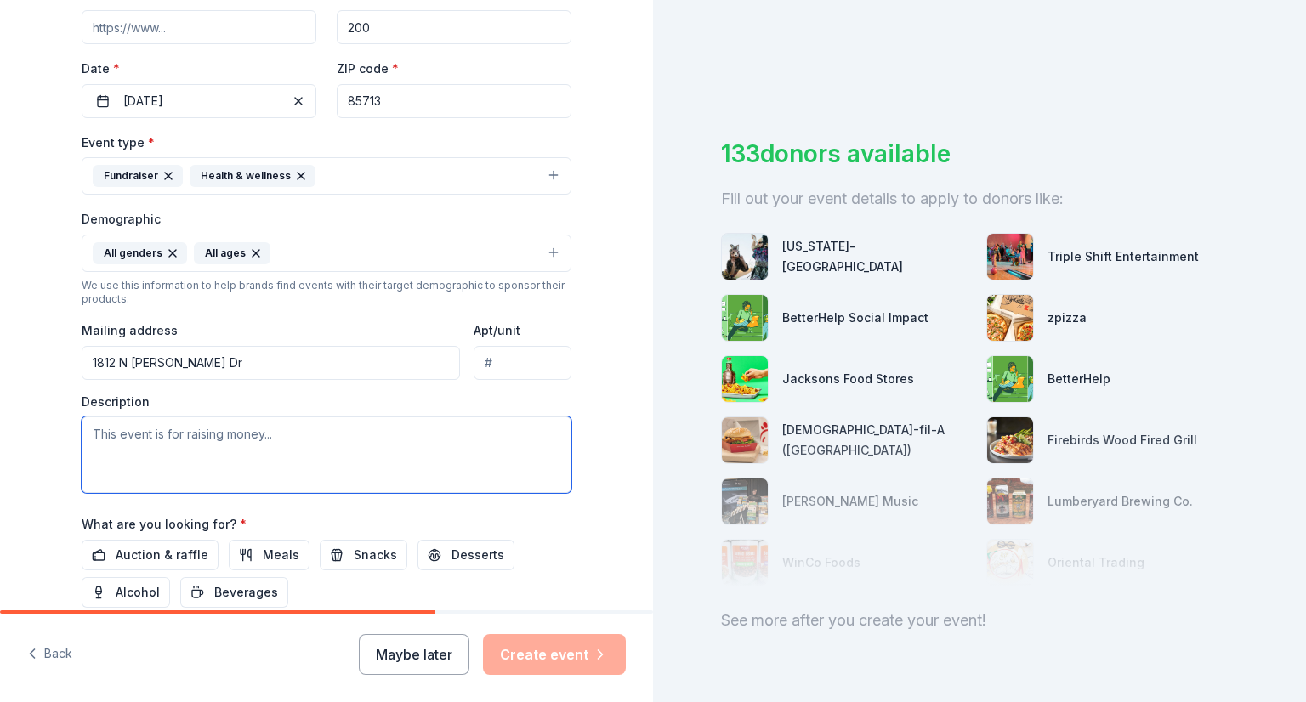
click at [289, 449] on textarea at bounding box center [327, 455] width 490 height 77
paste textarea "Gold Humanism Honor Society at the University of Arizona College of Medicine – …"
click at [307, 448] on textarea at bounding box center [327, 455] width 490 height 77
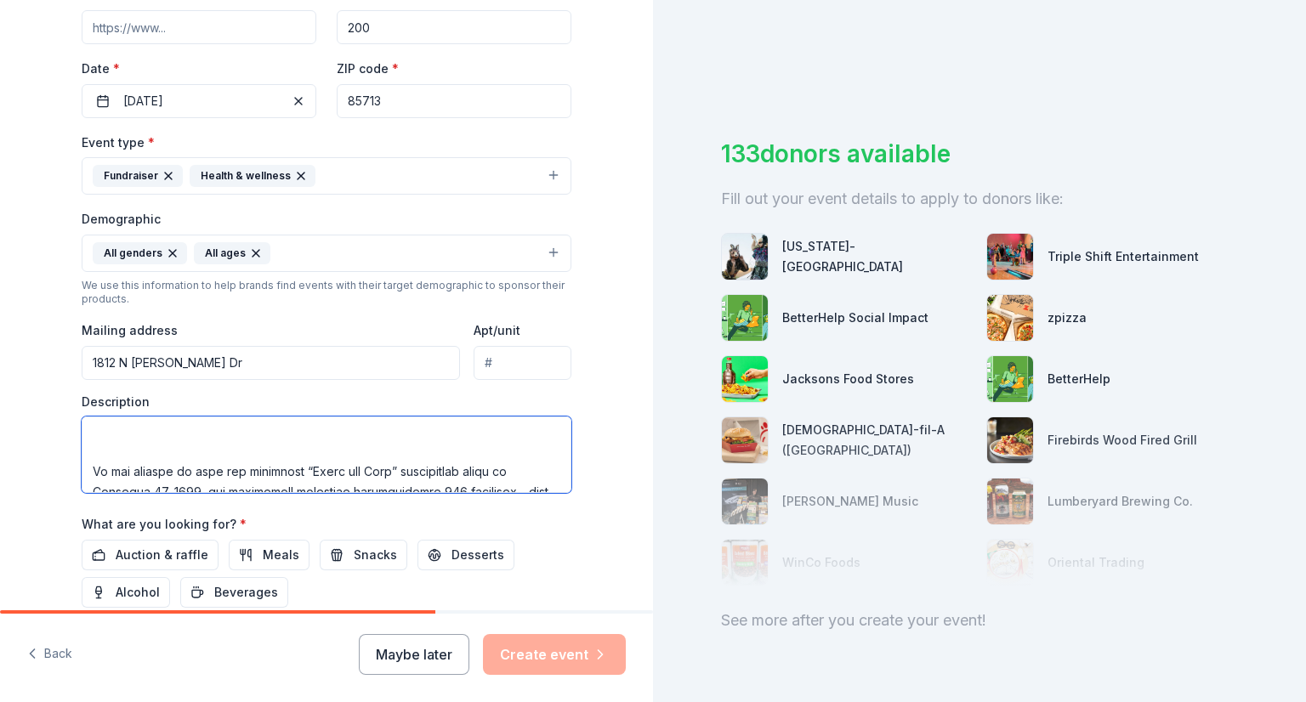
scroll to position [258, 0]
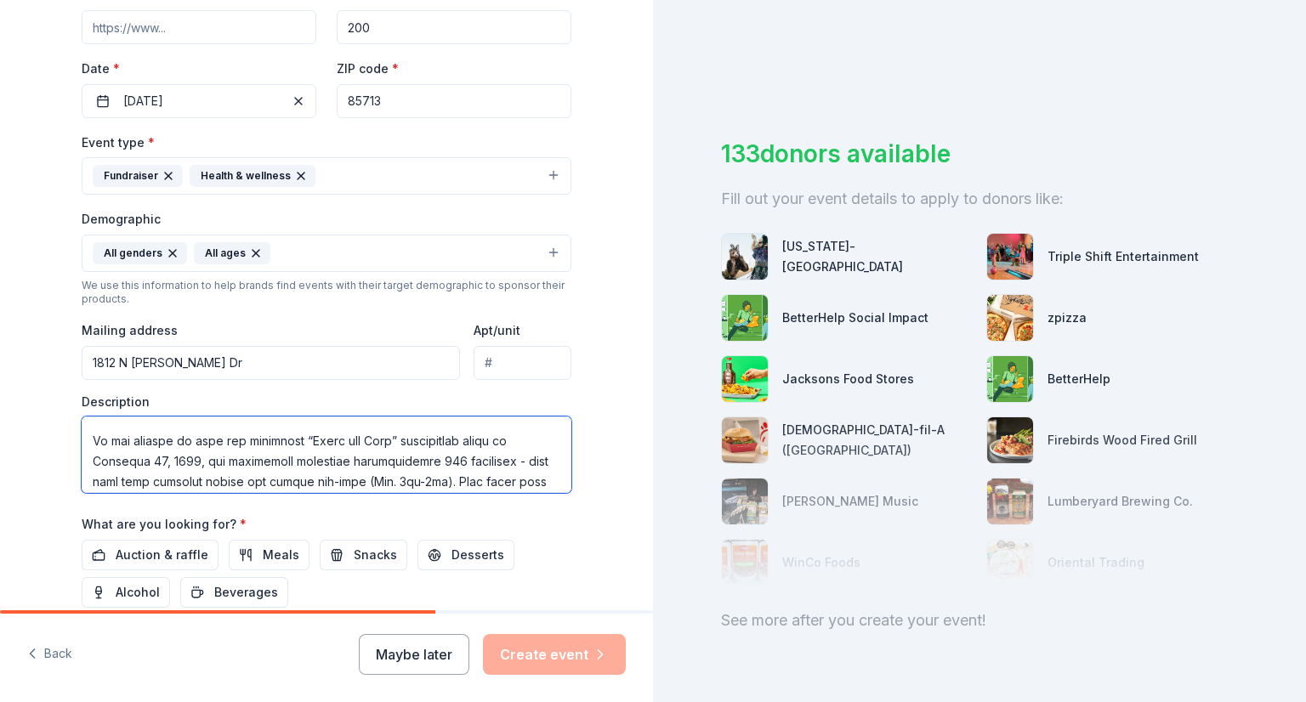
click at [229, 425] on textarea at bounding box center [327, 455] width 490 height 77
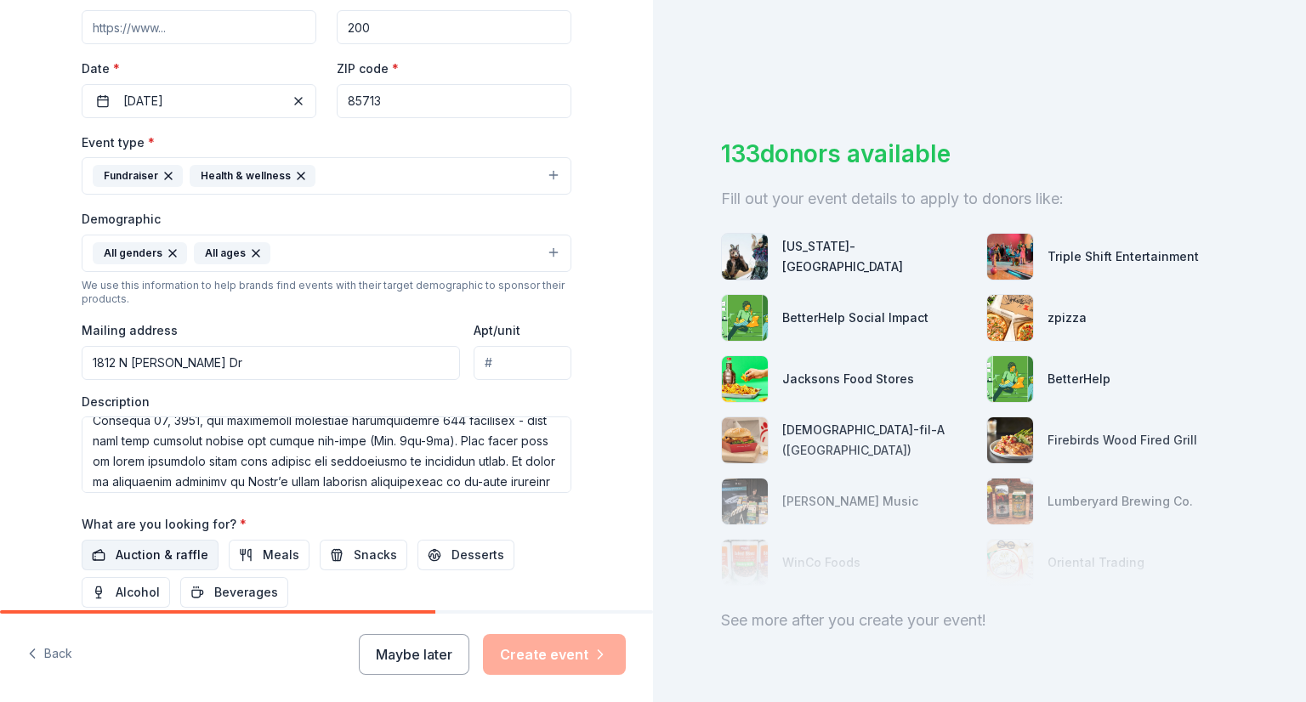
click at [143, 552] on span "Auction & raffle" at bounding box center [162, 555] width 93 height 20
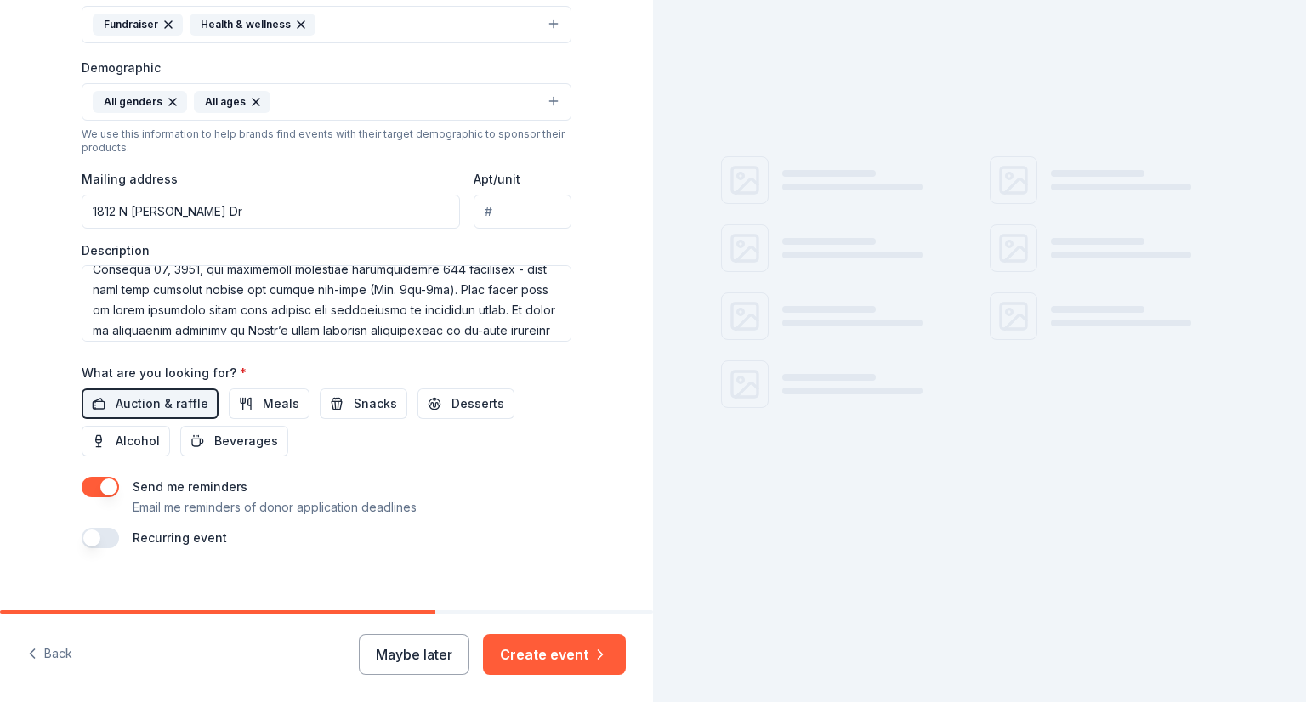
scroll to position [524, 0]
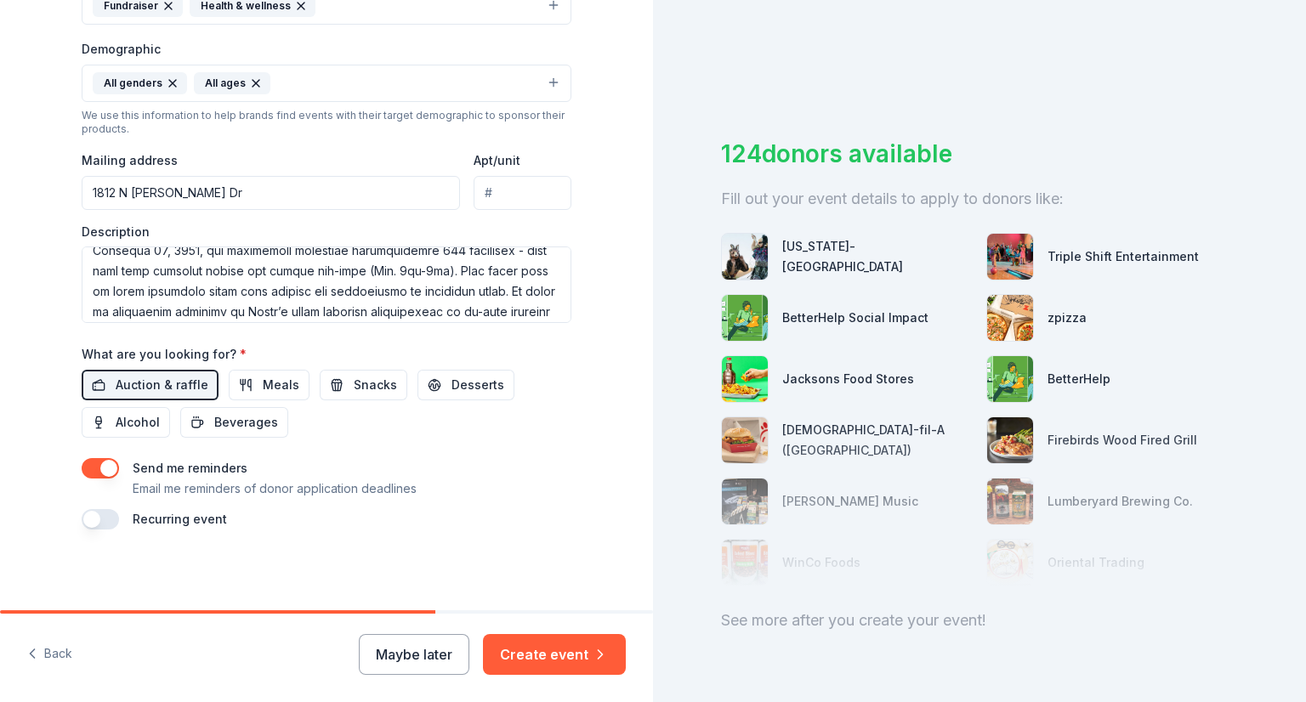
click at [95, 467] on button "button" at bounding box center [100, 468] width 37 height 20
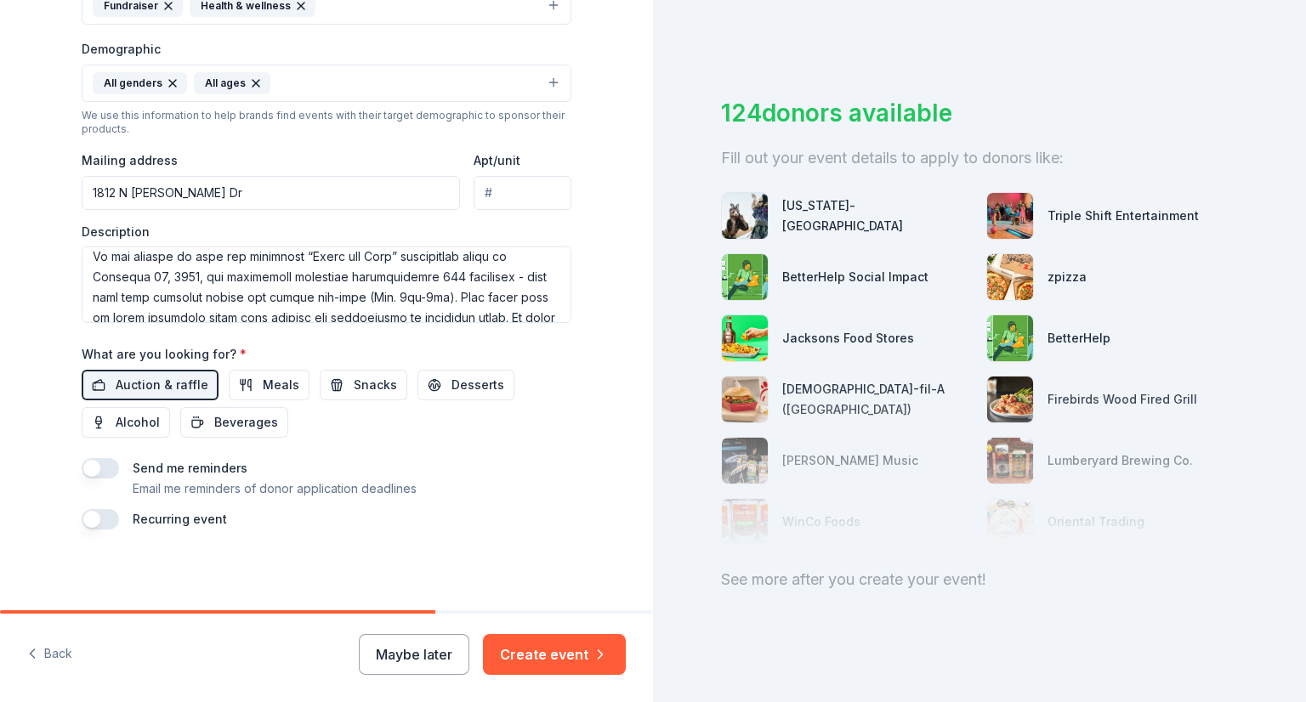
scroll to position [258, 0]
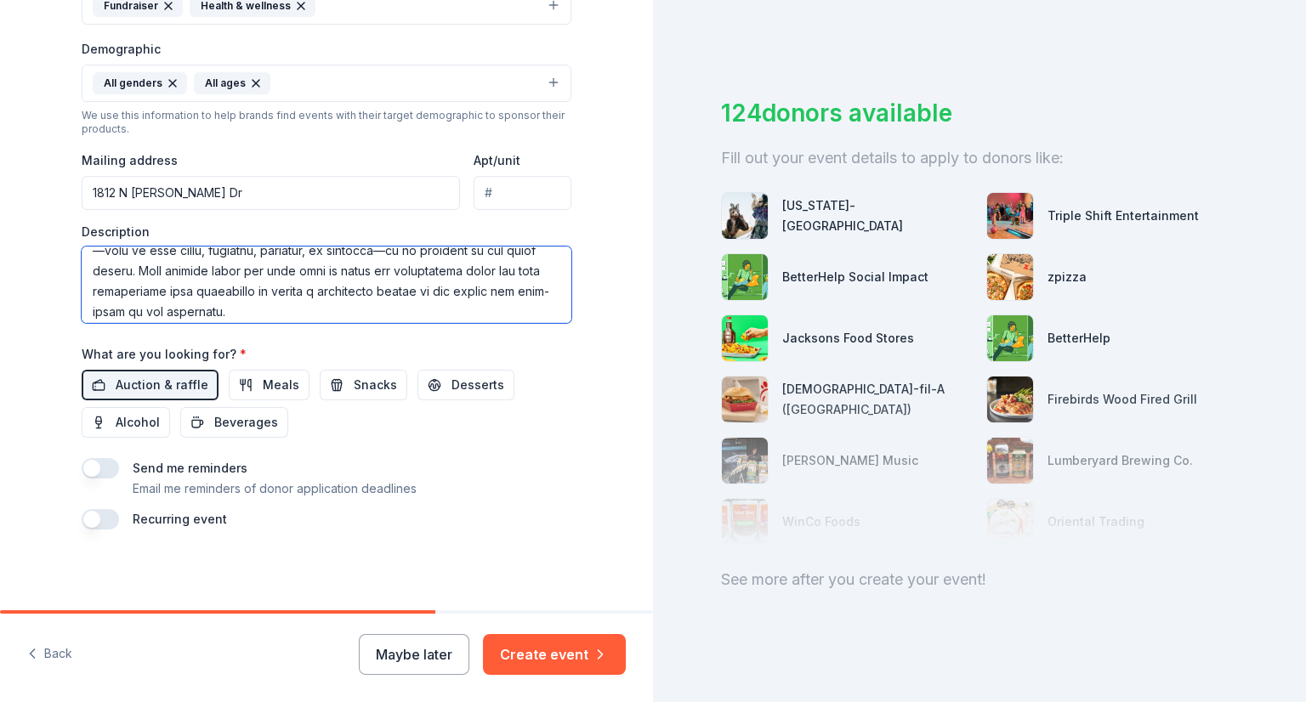
drag, startPoint x: 258, startPoint y: 308, endPoint x: 284, endPoint y: 306, distance: 25.6
click at [284, 307] on textarea at bounding box center [327, 285] width 490 height 77
click at [275, 282] on textarea at bounding box center [327, 285] width 490 height 77
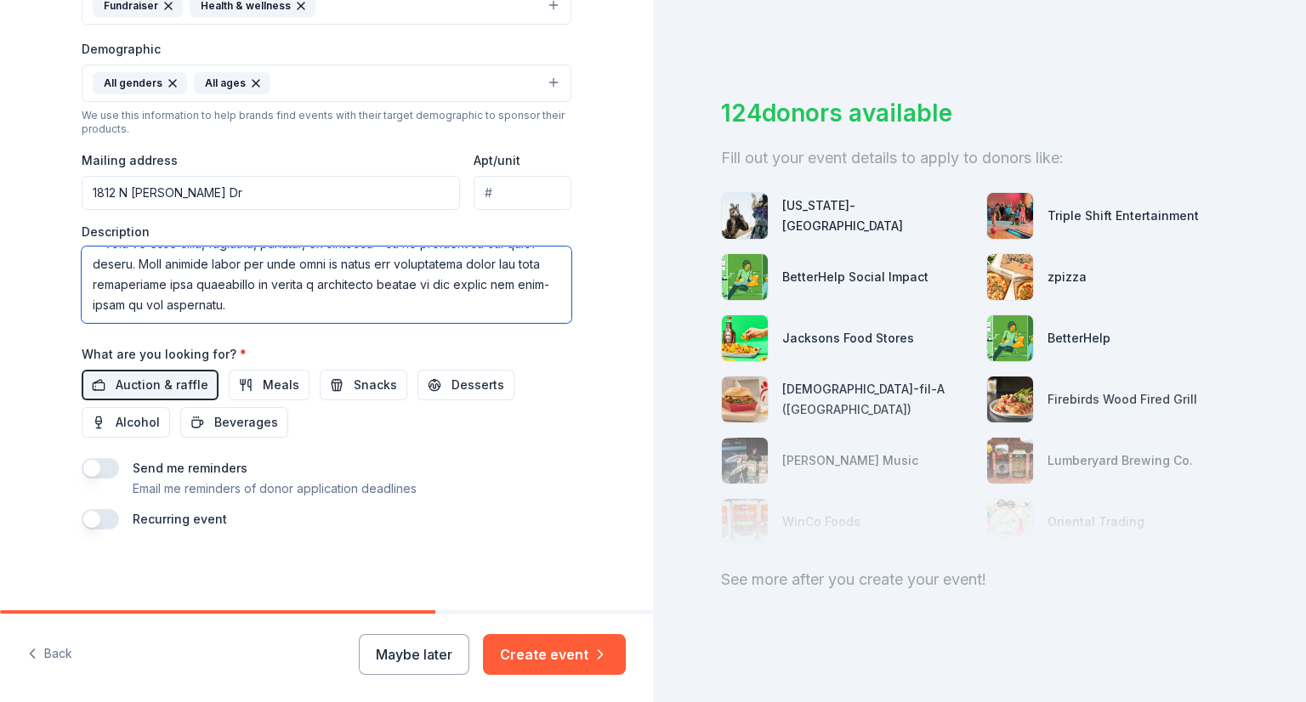
drag, startPoint x: 290, startPoint y: 314, endPoint x: 250, endPoint y: 309, distance: 40.3
click at [250, 309] on textarea at bounding box center [327, 285] width 490 height 77
click at [251, 307] on textarea at bounding box center [327, 285] width 490 height 77
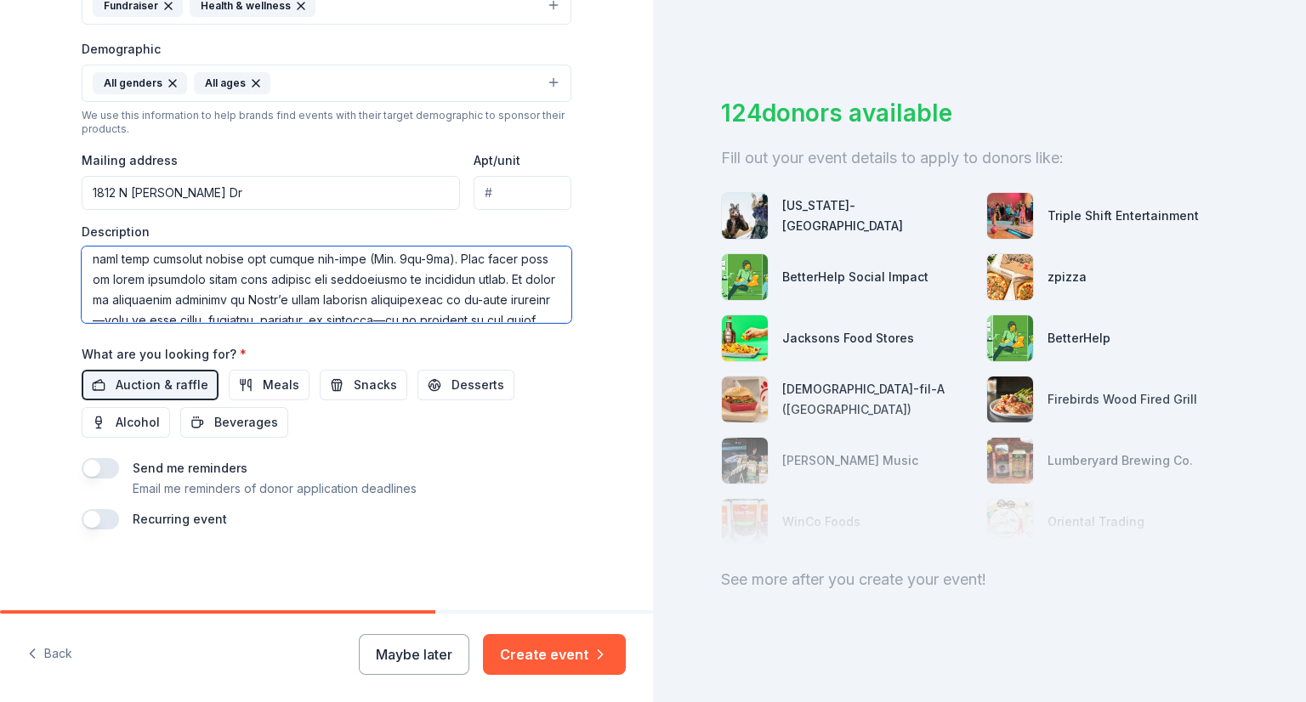
click at [288, 299] on textarea at bounding box center [327, 285] width 490 height 77
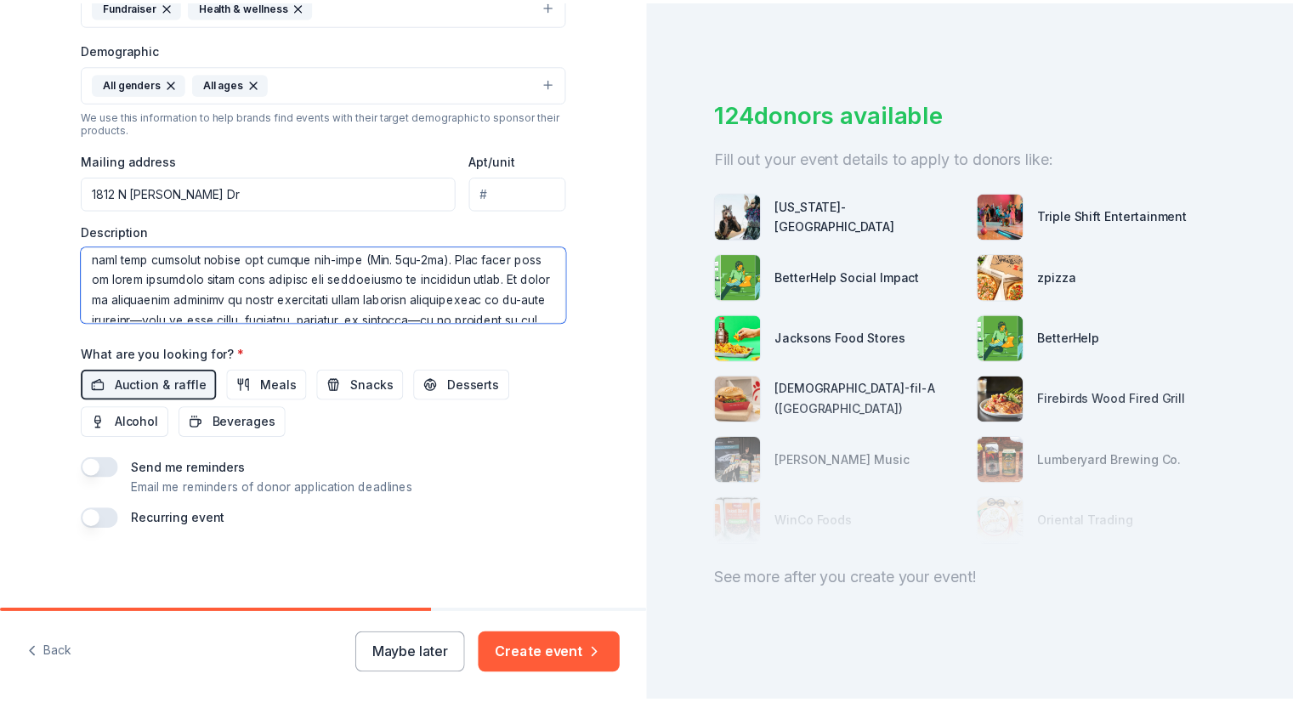
scroll to position [0, 0]
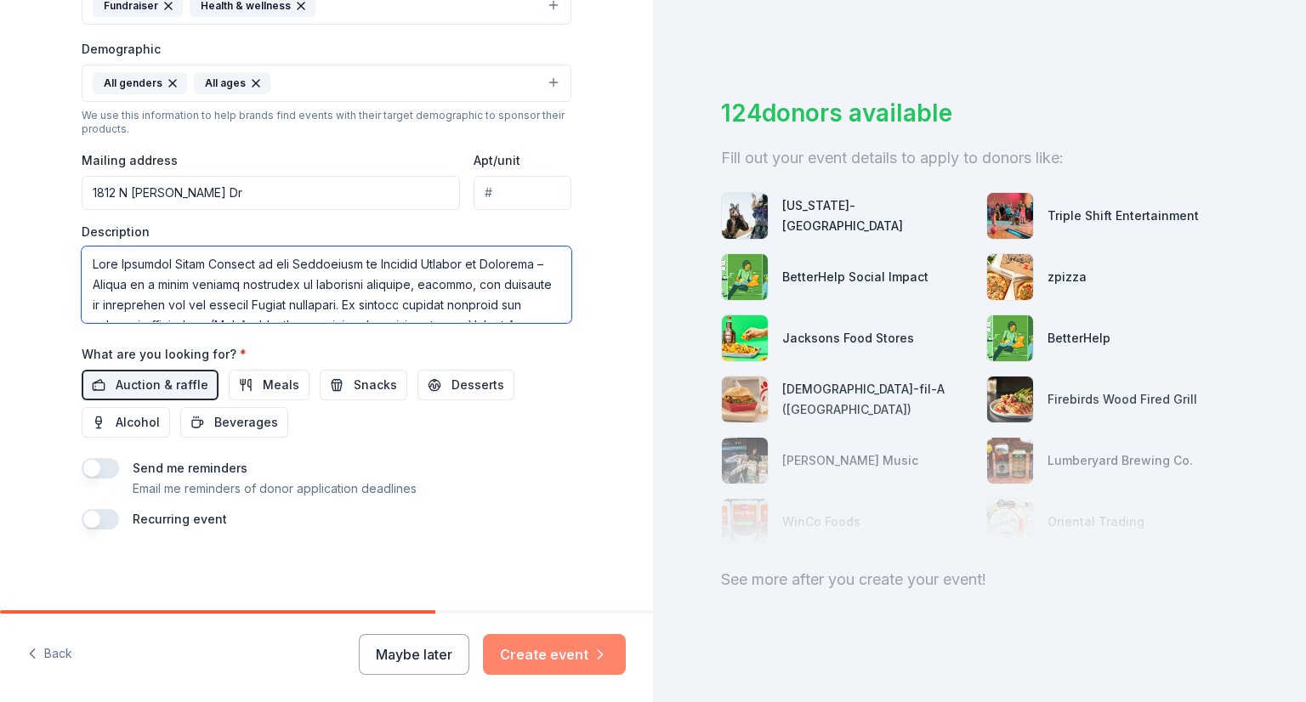
type textarea "Gold Humanism Honor Society at the University of Arizona College of Medicine – …"
click at [541, 657] on button "Create event" at bounding box center [554, 654] width 143 height 41
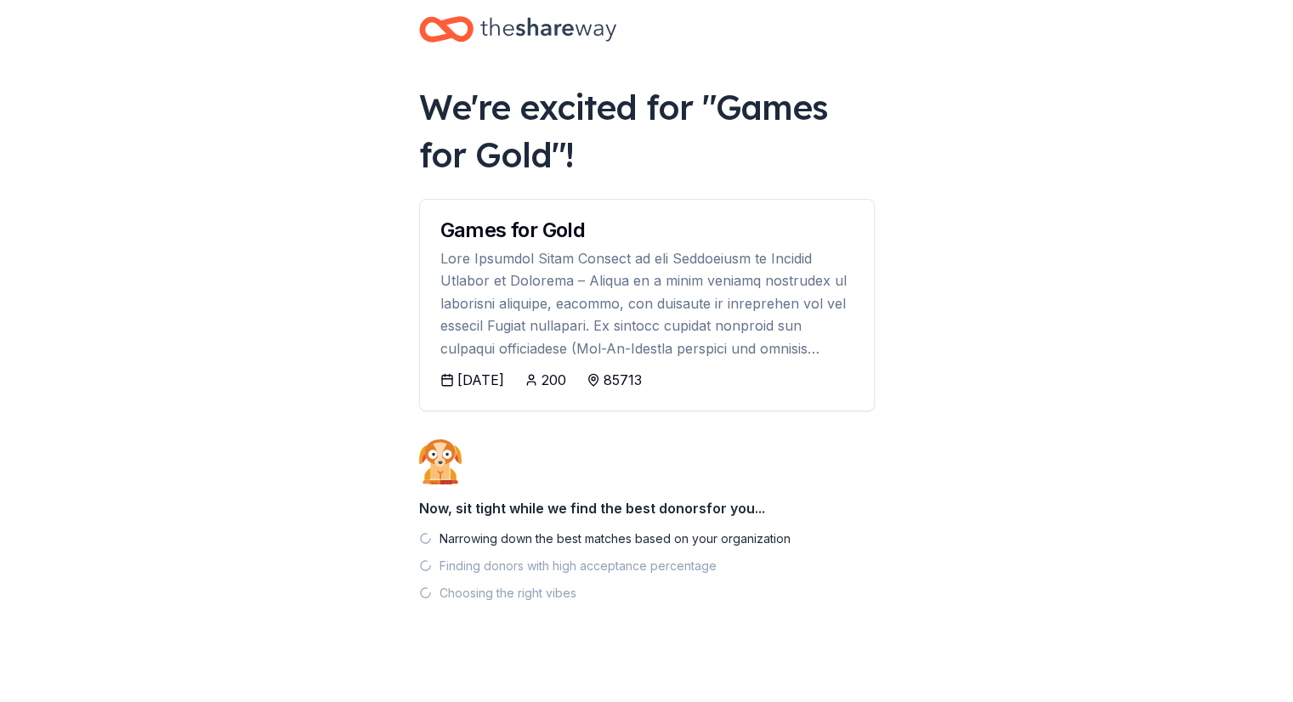
scroll to position [38, 0]
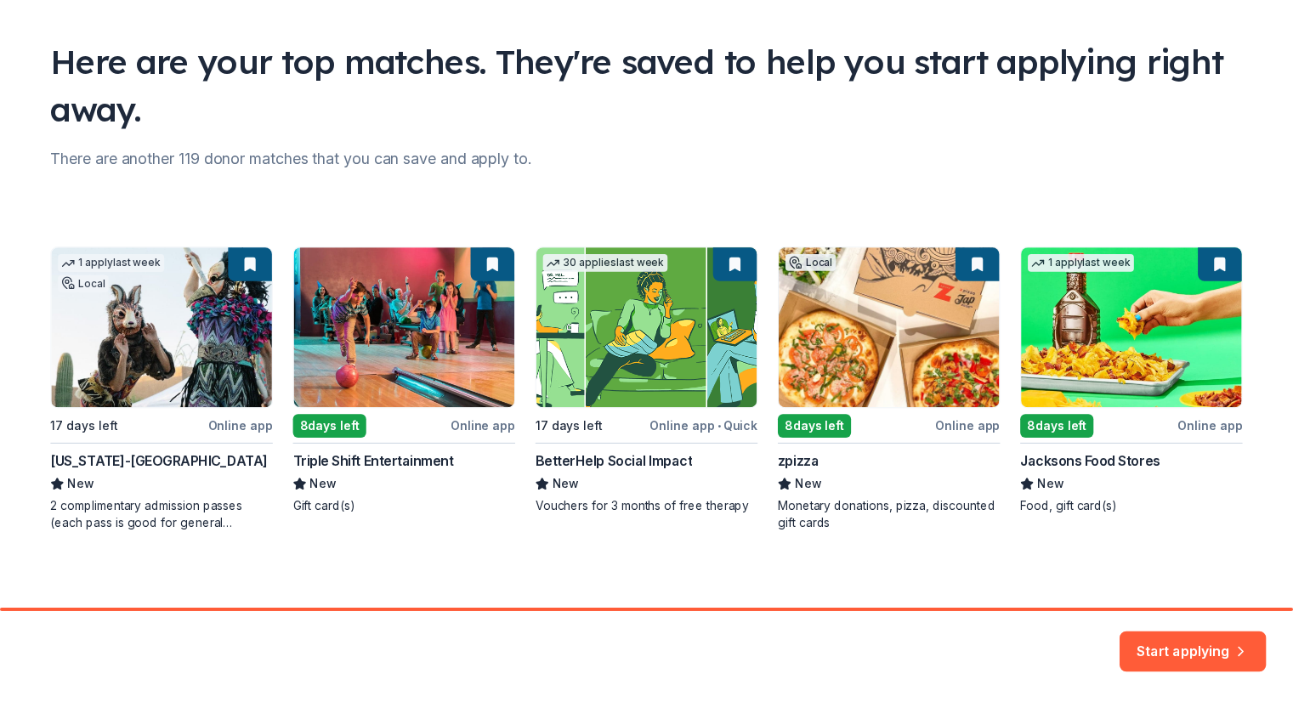
scroll to position [105, 0]
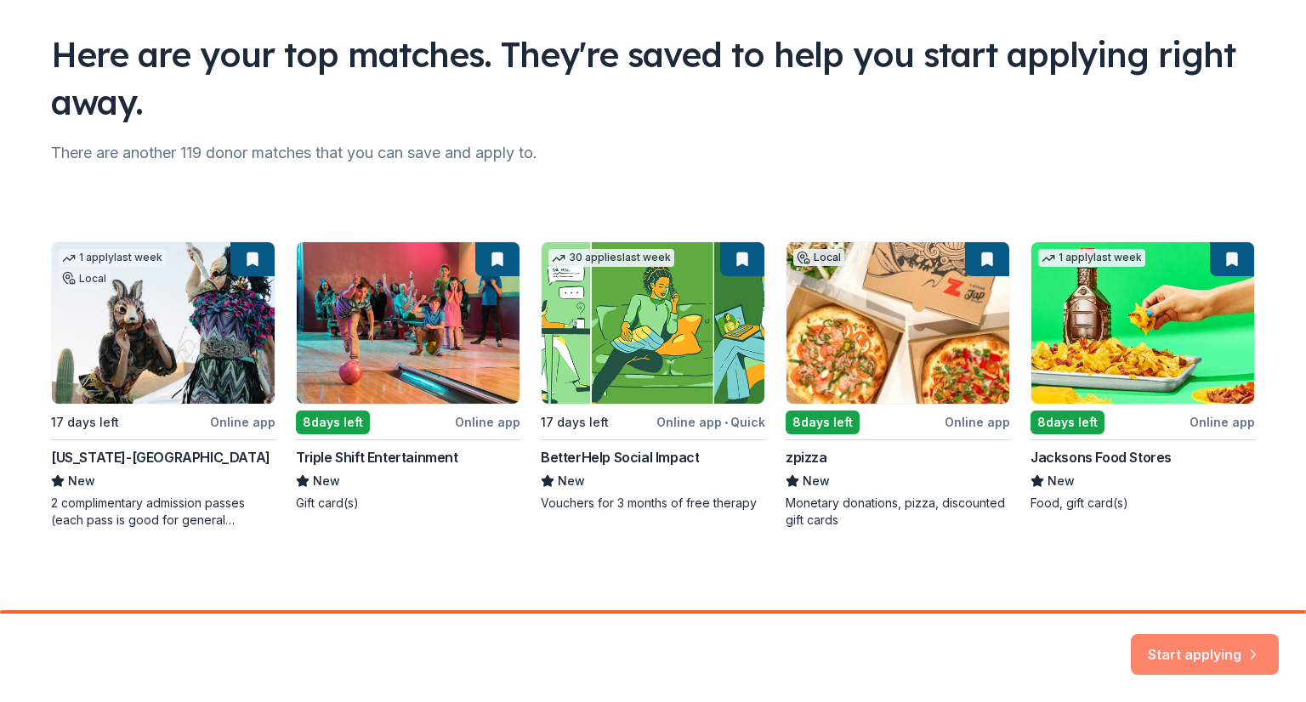
click at [1202, 647] on button "Start applying" at bounding box center [1205, 644] width 148 height 41
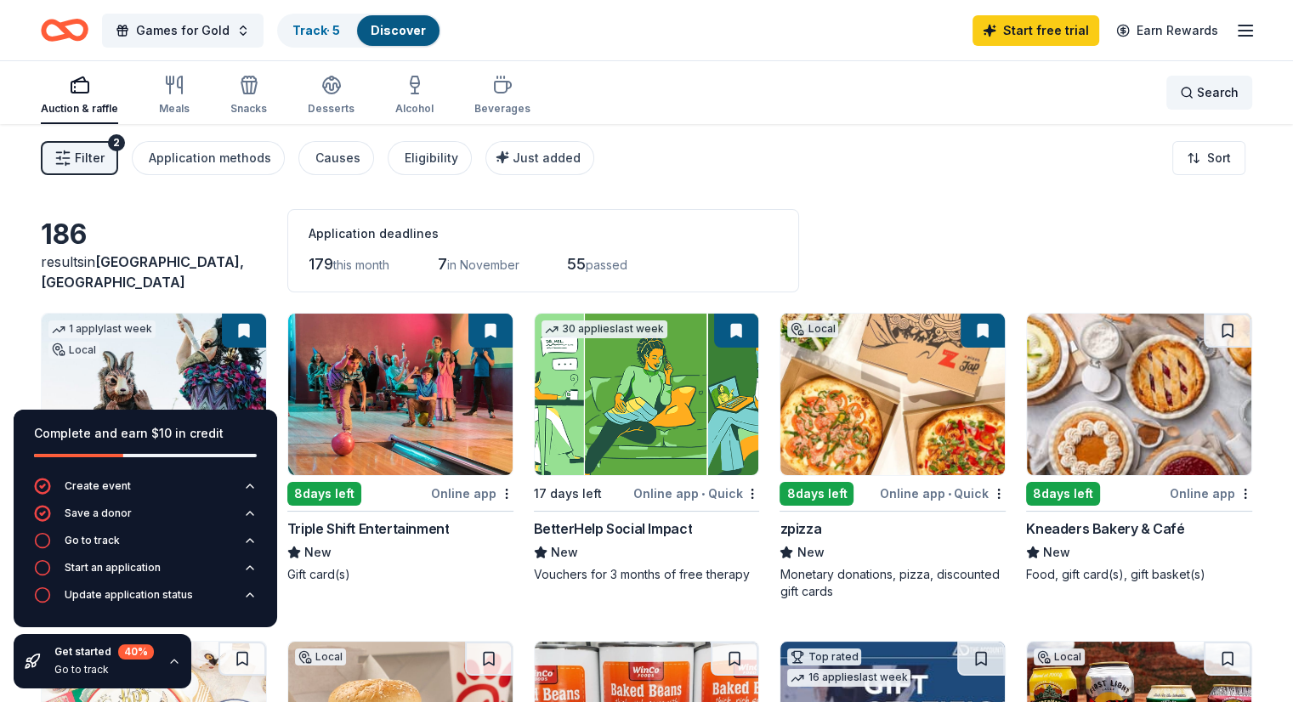
click at [1180, 95] on div "Search" at bounding box center [1209, 92] width 59 height 20
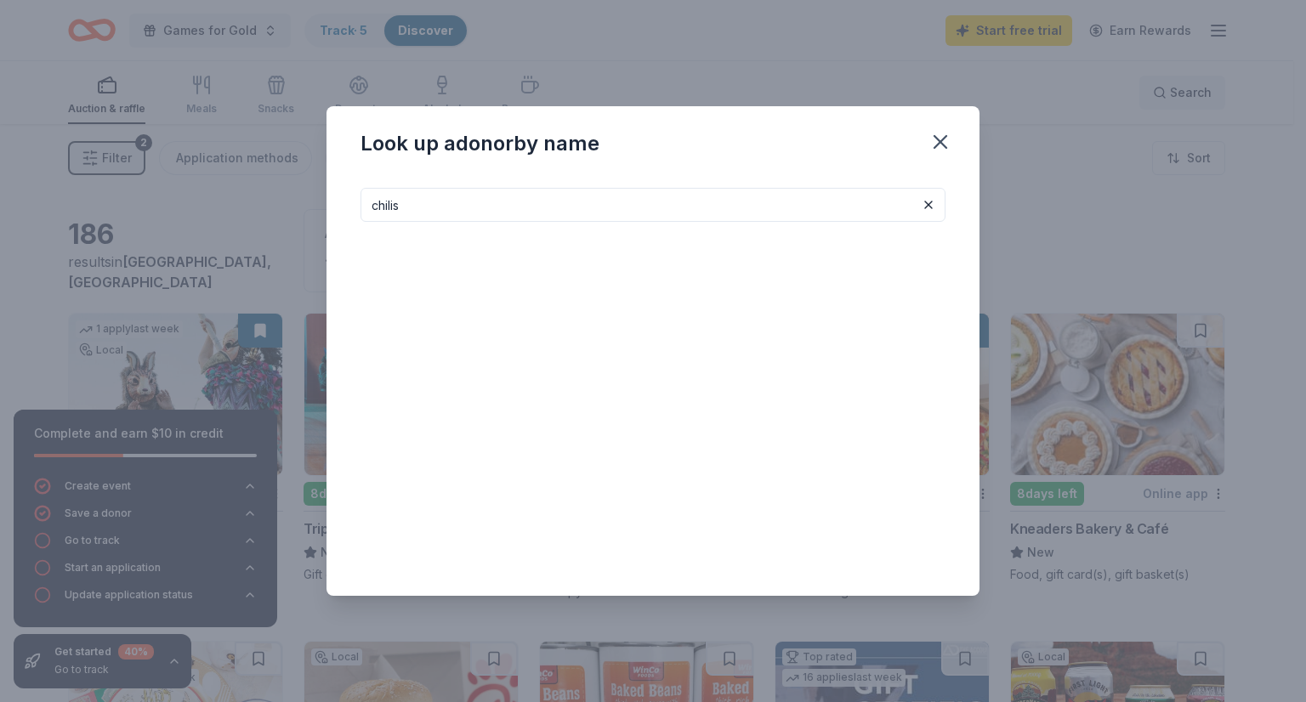
type input "chilis"
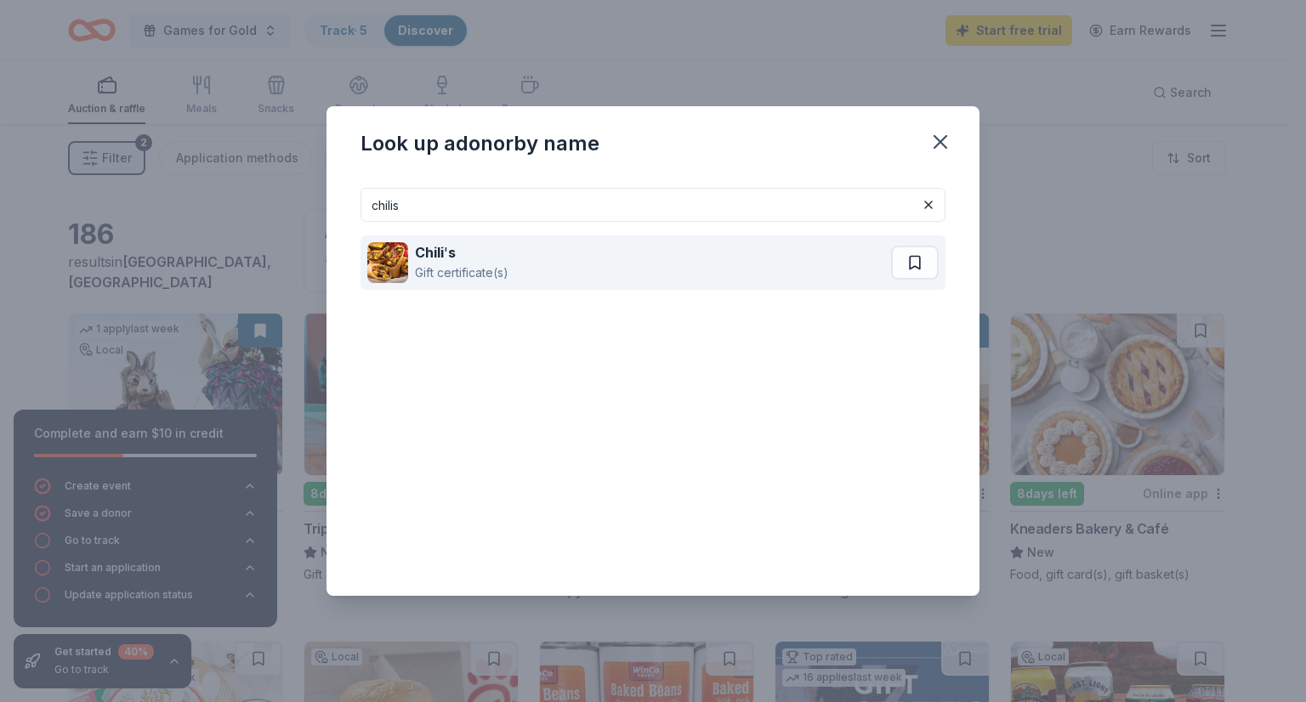
click at [624, 266] on div "Chili ' s Gift certificate(s)" at bounding box center [629, 263] width 524 height 54
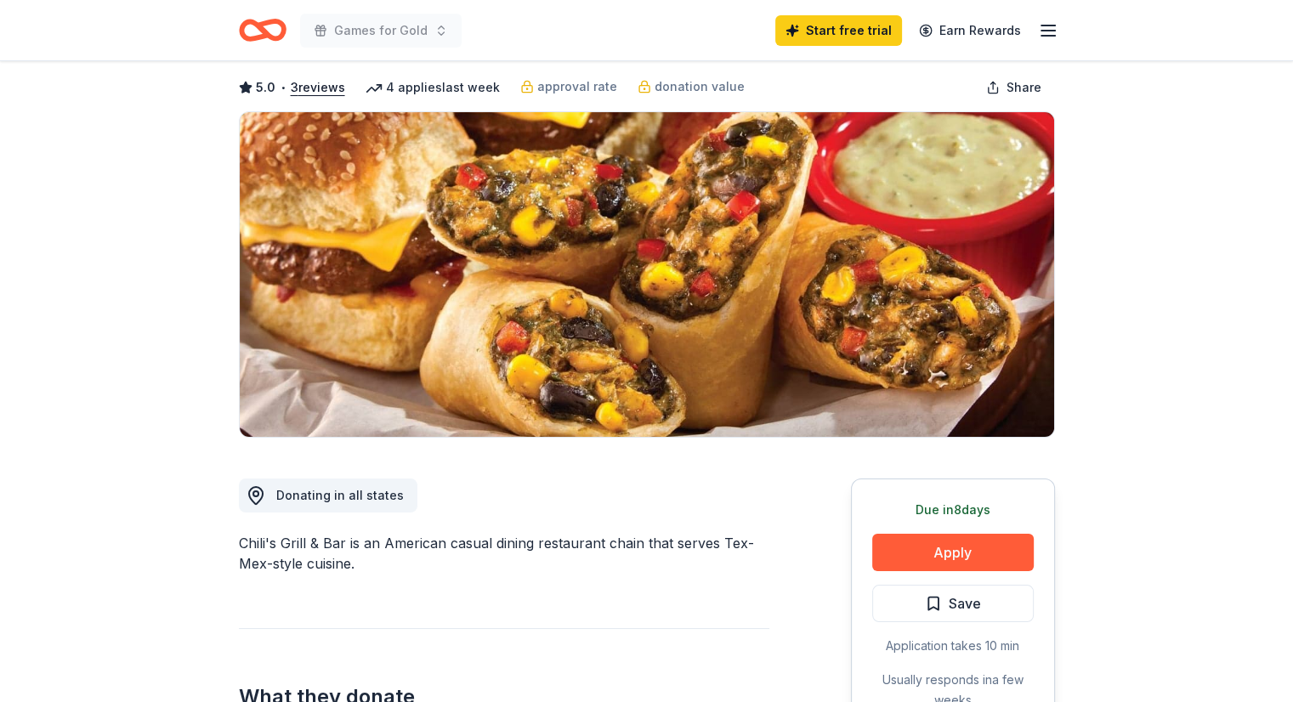
scroll to position [255, 0]
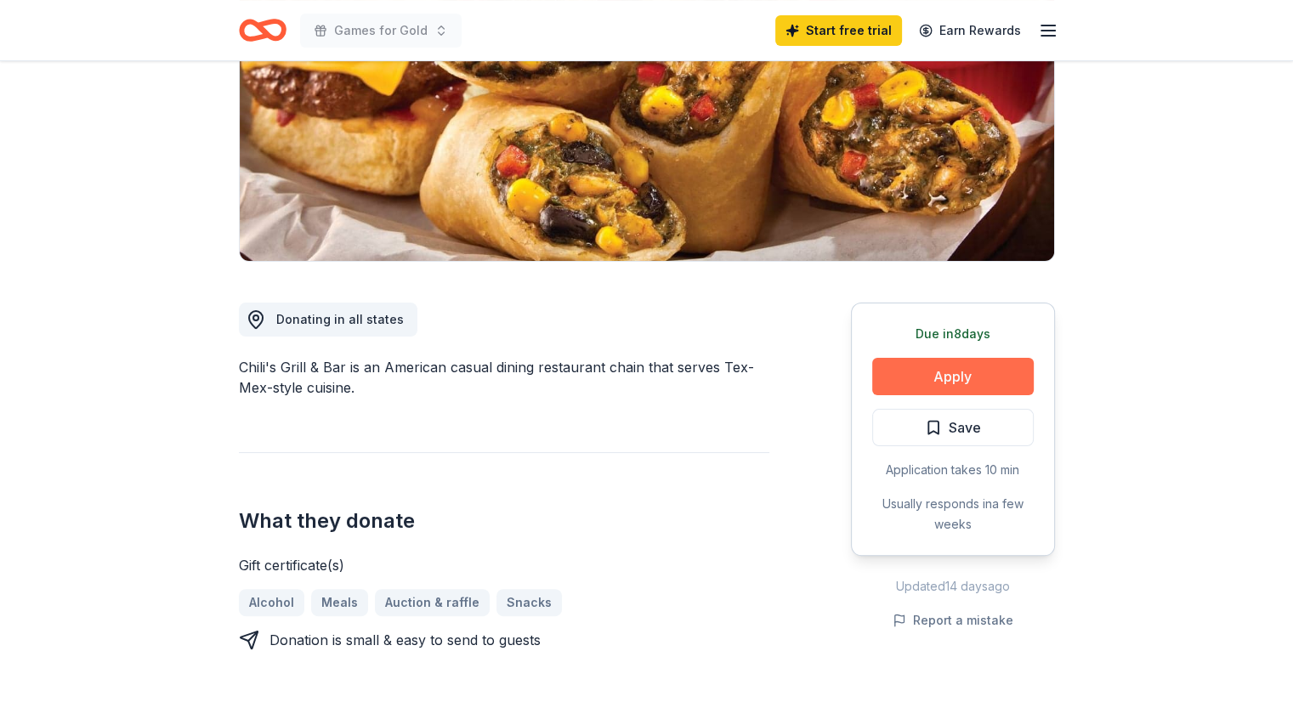
click at [930, 370] on button "Apply" at bounding box center [953, 376] width 162 height 37
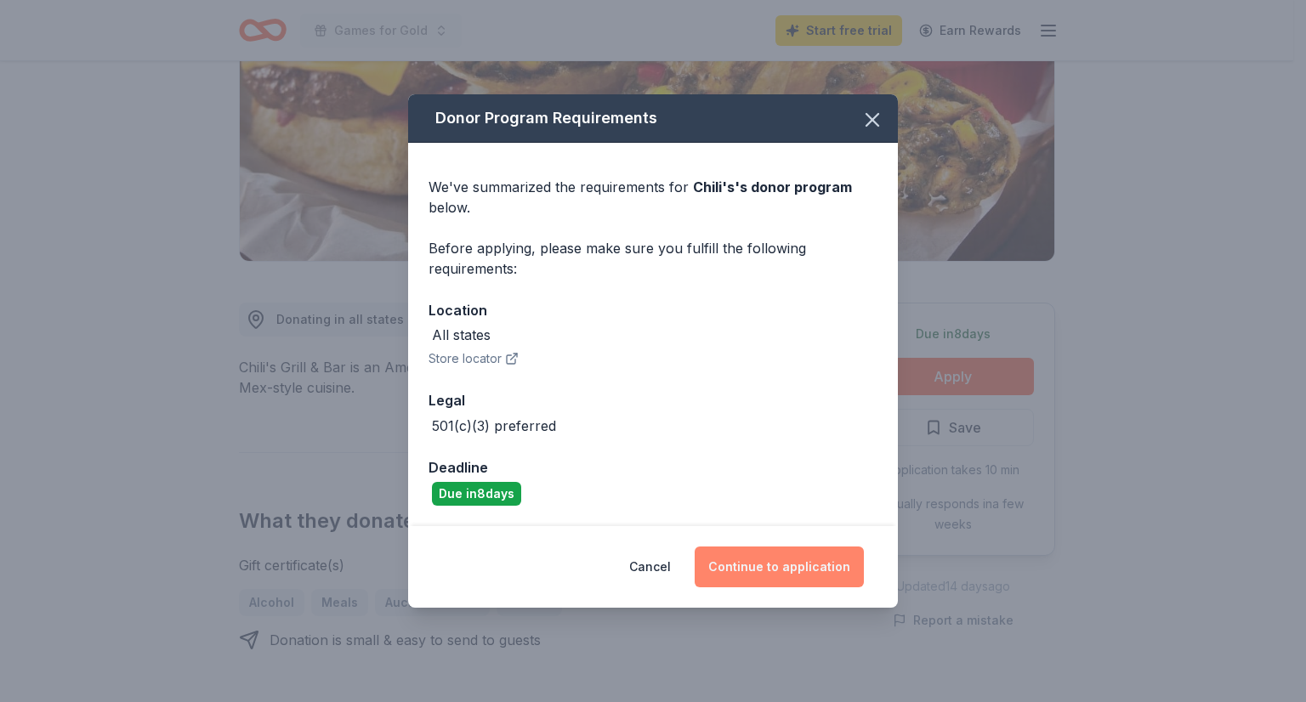
click at [787, 570] on button "Continue to application" at bounding box center [779, 567] width 169 height 41
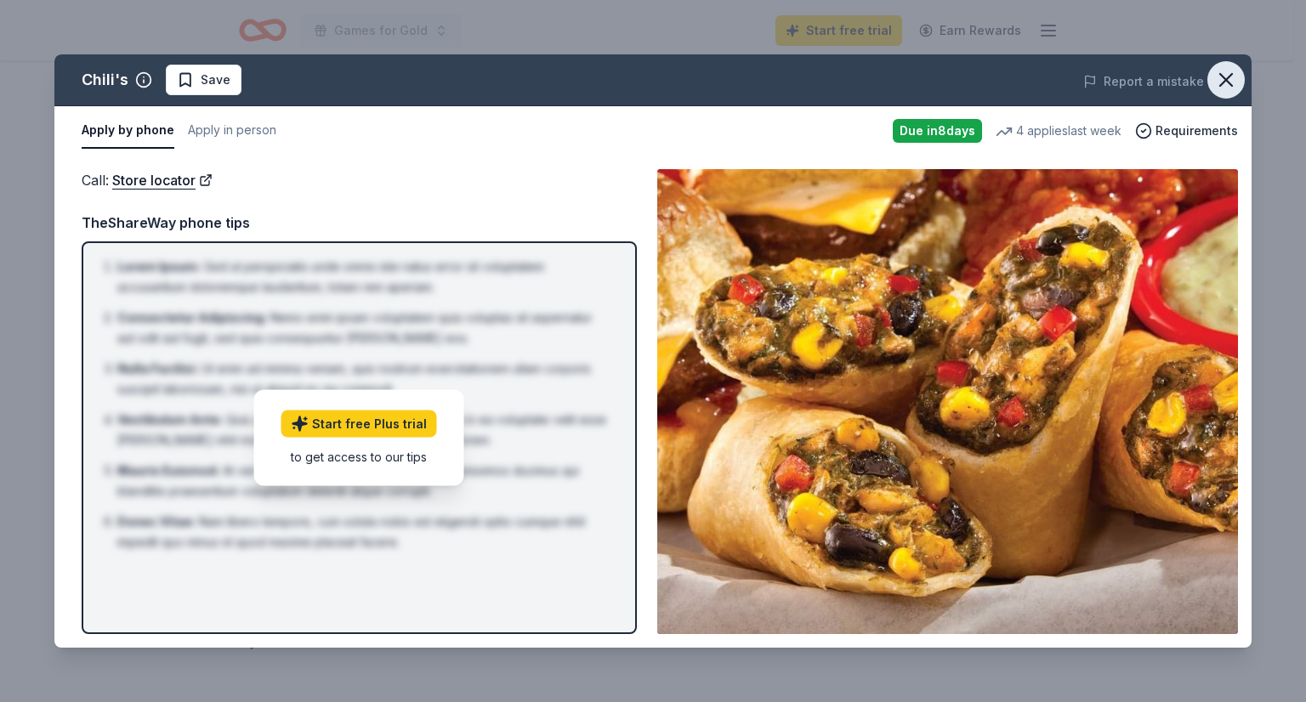
click at [1230, 81] on icon "button" at bounding box center [1226, 80] width 24 height 24
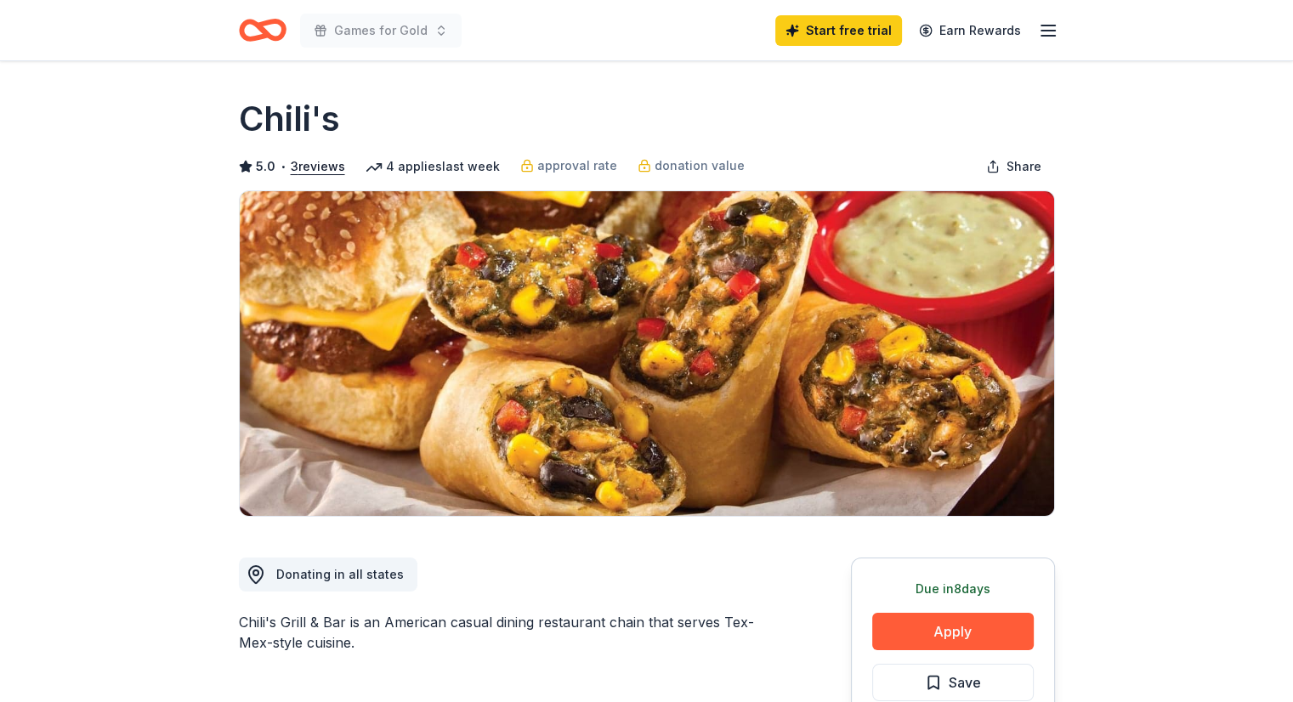
scroll to position [0, 0]
click at [1025, 24] on link "Earn Rewards" at bounding box center [970, 30] width 122 height 31
